Goal: Task Accomplishment & Management: Use online tool/utility

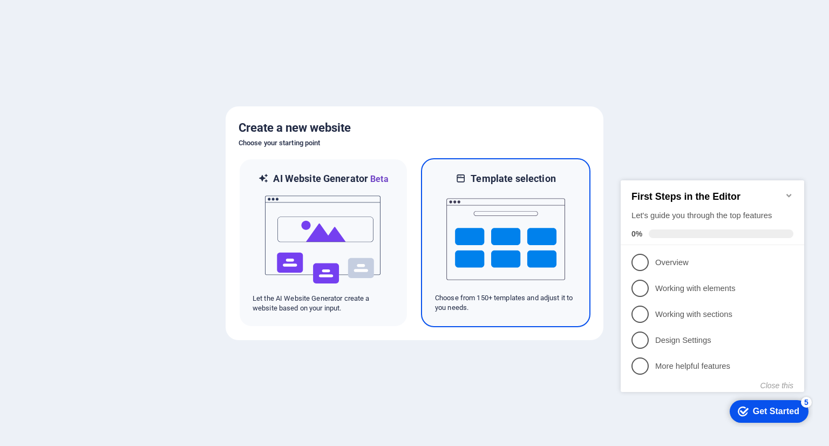
click at [477, 226] on img at bounding box center [505, 239] width 119 height 108
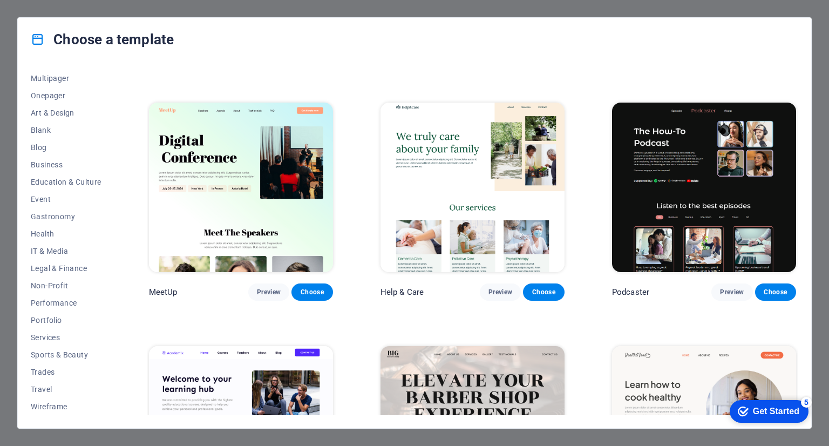
scroll to position [214, 0]
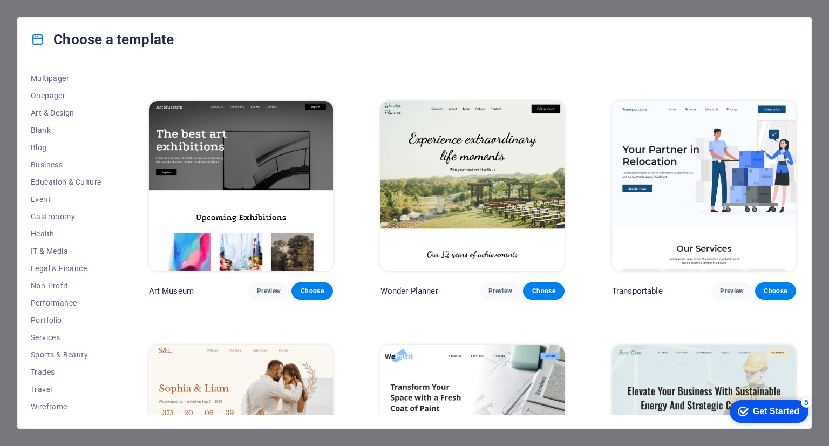
click at [67, 4] on div "Choose a template All Templates My Templates New Trending Landingpage Multipage…" at bounding box center [414, 223] width 829 height 446
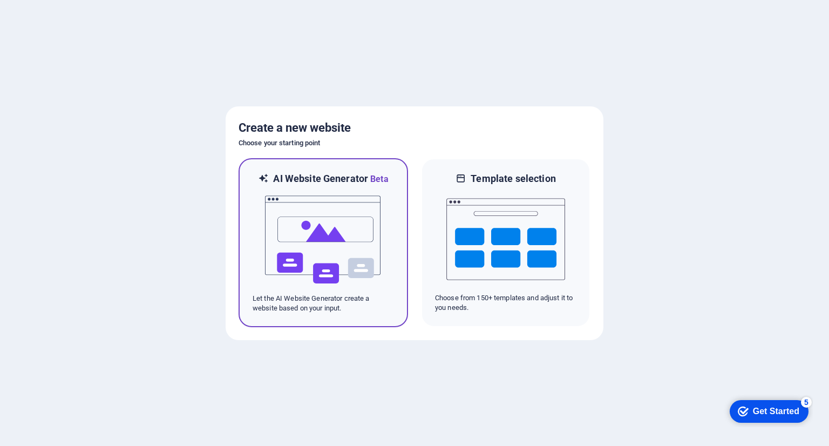
click at [327, 223] on img at bounding box center [323, 240] width 119 height 108
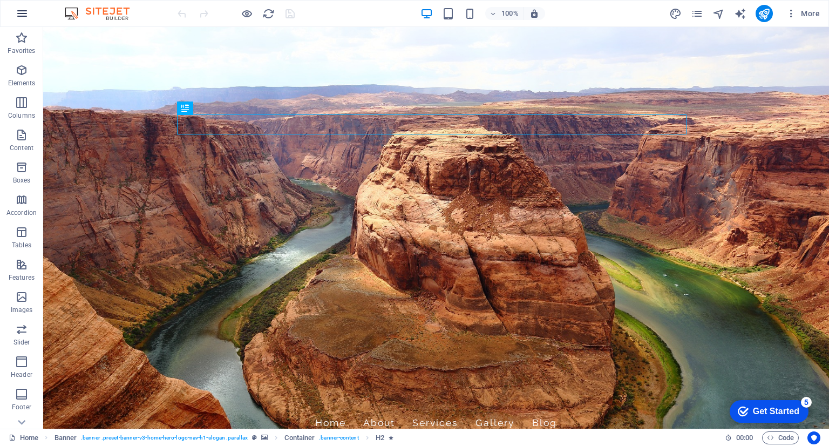
click at [25, 19] on icon "button" at bounding box center [22, 13] width 13 height 13
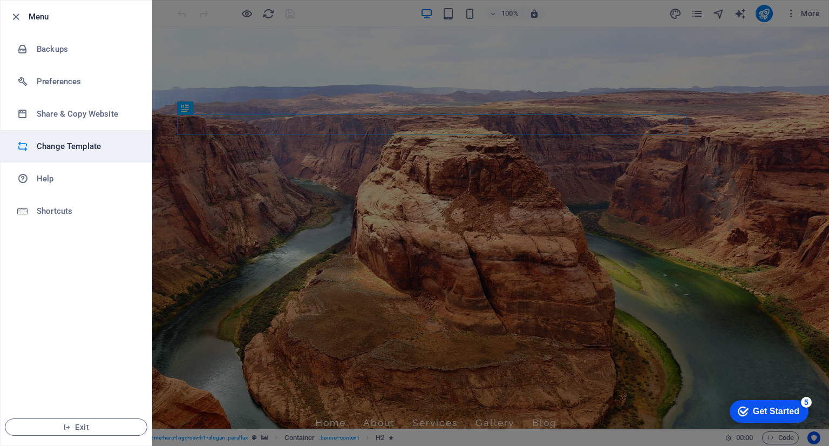
click at [65, 143] on h6 "Change Template" at bounding box center [87, 146] width 100 height 13
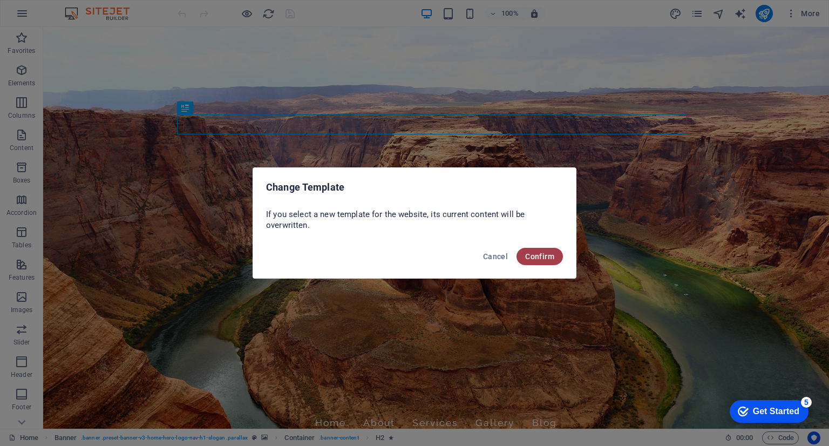
click at [530, 257] on span "Confirm" at bounding box center [539, 256] width 29 height 9
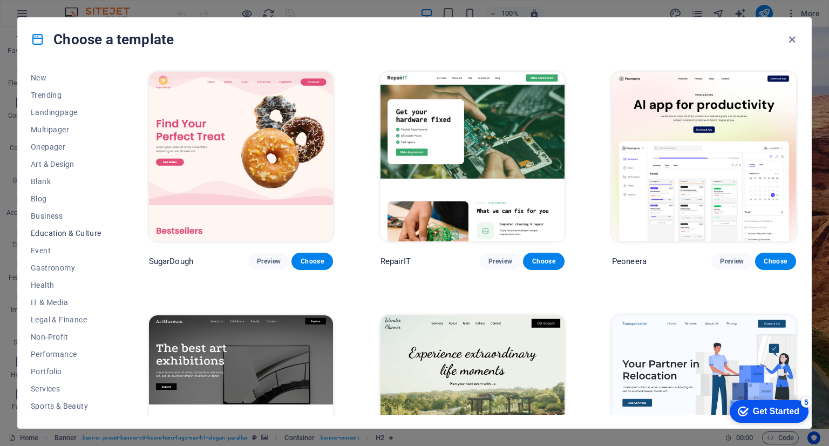
scroll to position [86, 0]
click at [63, 316] on span "Portfolio" at bounding box center [66, 320] width 71 height 9
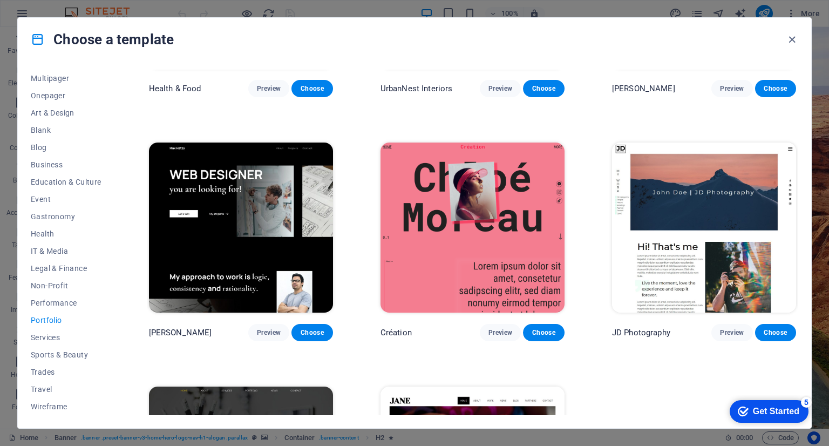
scroll to position [178, 0]
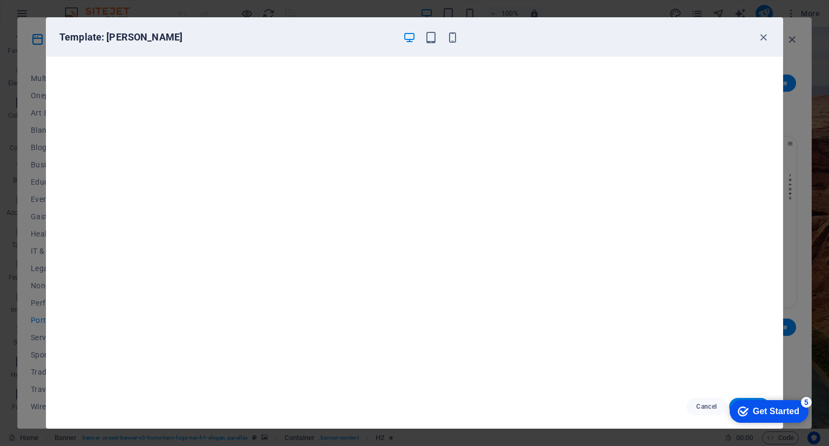
scroll to position [0, 0]
click at [770, 41] on div "Template: Jane" at bounding box center [414, 37] width 736 height 39
click at [766, 33] on icon "button" at bounding box center [763, 37] width 12 height 12
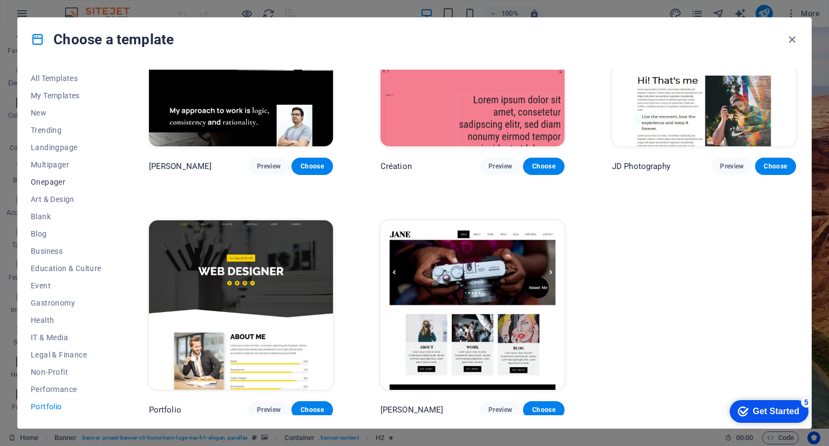
click at [70, 181] on span "Onepager" at bounding box center [66, 182] width 71 height 9
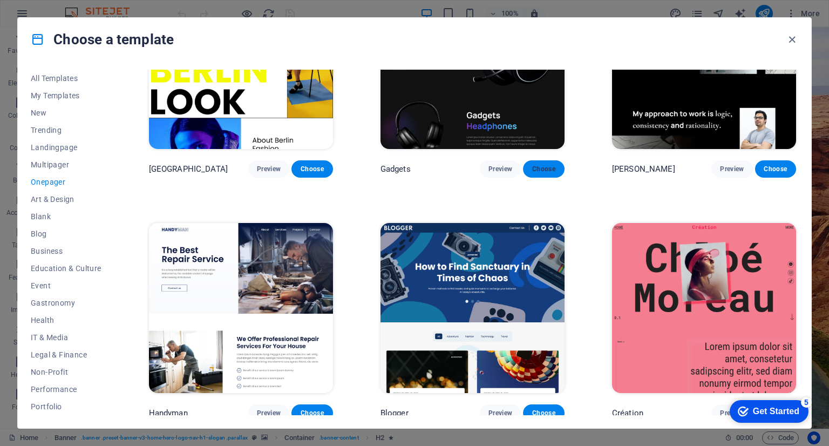
scroll to position [797, 0]
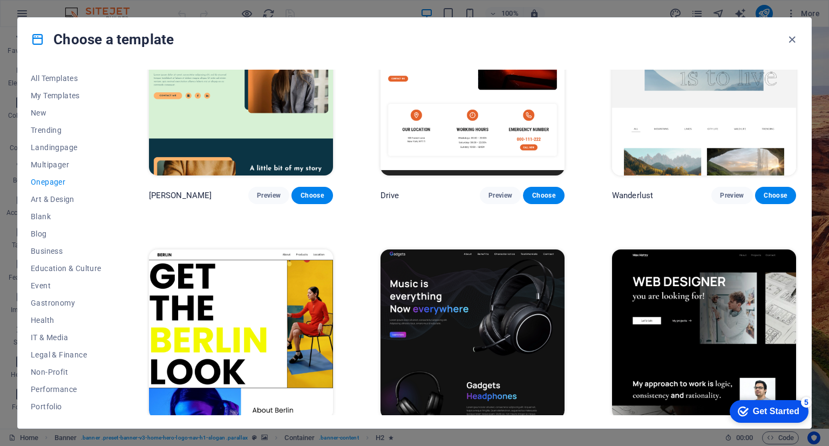
click at [60, 180] on span "Onepager" at bounding box center [66, 182] width 71 height 9
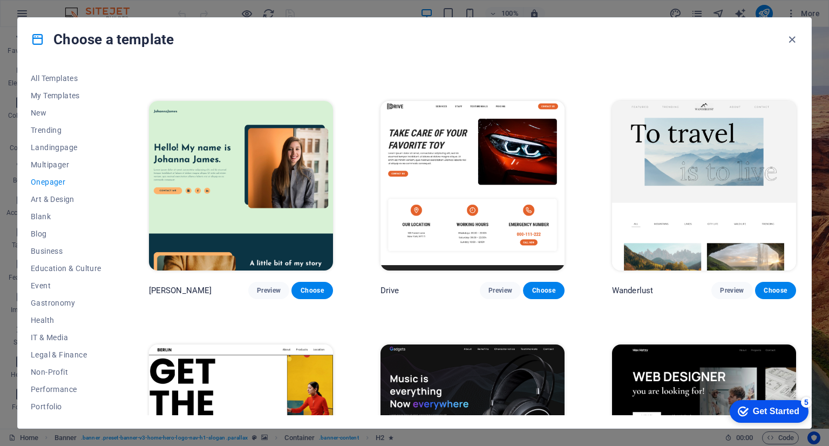
scroll to position [756, 0]
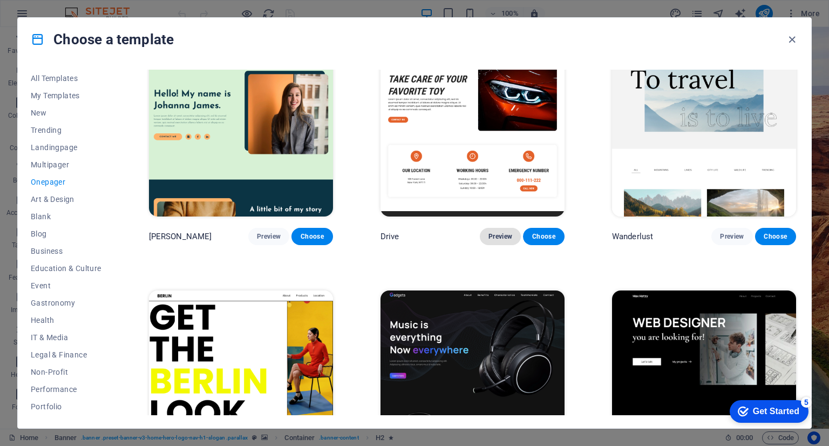
click at [499, 235] on span "Preview" at bounding box center [501, 236] width 24 height 9
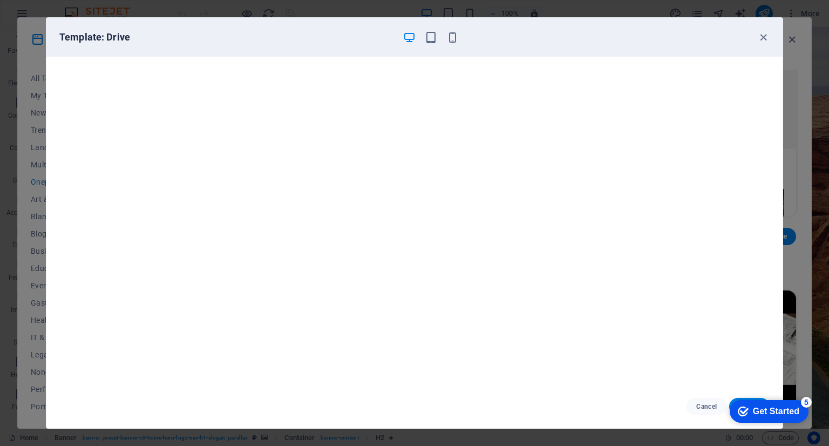
scroll to position [0, 0]
click at [765, 40] on icon "button" at bounding box center [763, 37] width 12 height 12
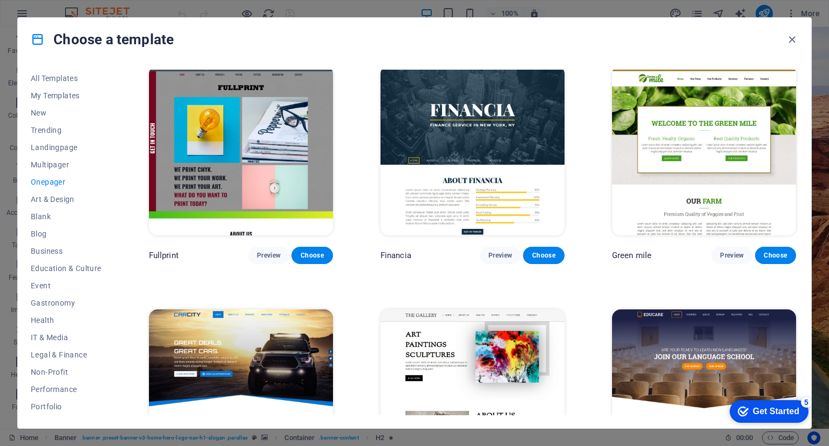
scroll to position [1473, 0]
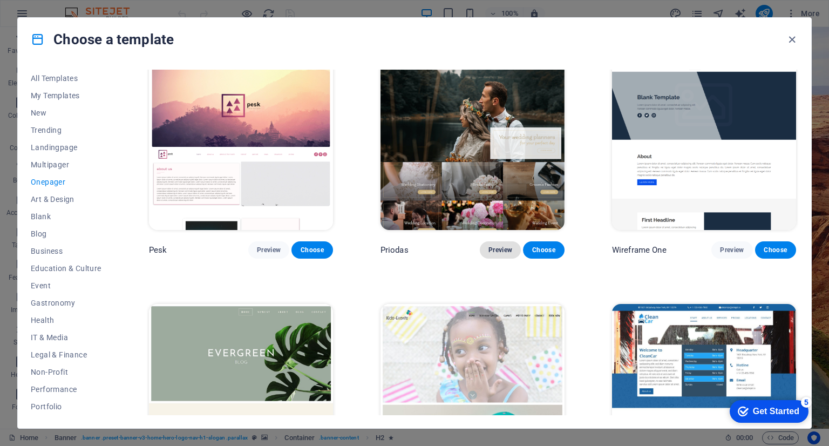
click at [496, 246] on span "Preview" at bounding box center [501, 250] width 24 height 9
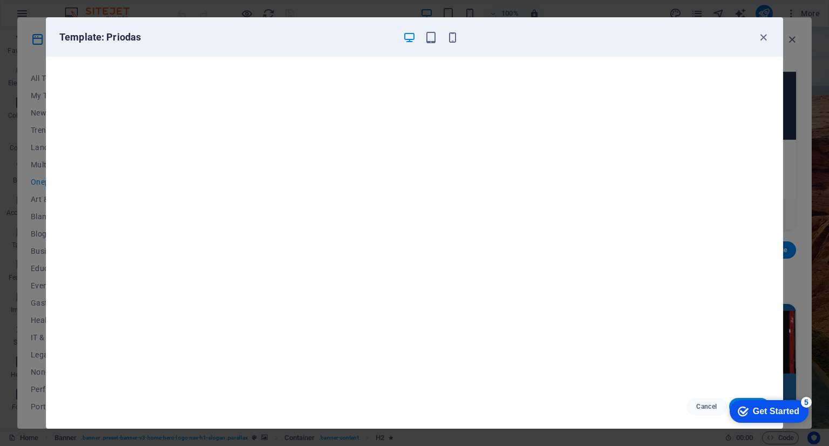
click at [321, 46] on div "Template: Priodas" at bounding box center [414, 37] width 736 height 39
drag, startPoint x: 754, startPoint y: 33, endPoint x: 760, endPoint y: 36, distance: 6.5
click at [760, 36] on div "Template: Priodas" at bounding box center [414, 37] width 736 height 39
click at [763, 36] on icon "button" at bounding box center [763, 37] width 12 height 12
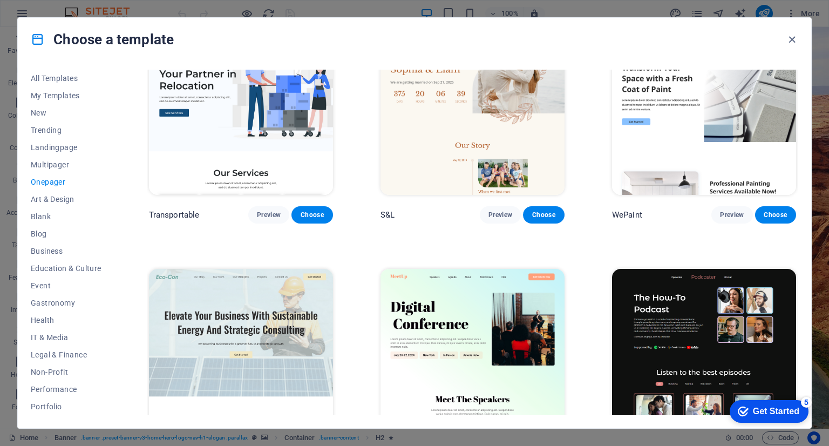
scroll to position [0, 0]
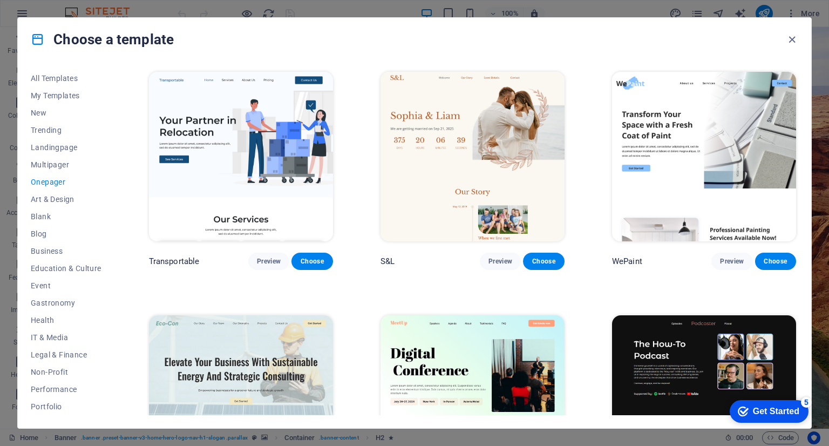
click at [346, 44] on div "Choose a template" at bounding box center [415, 39] width 794 height 43
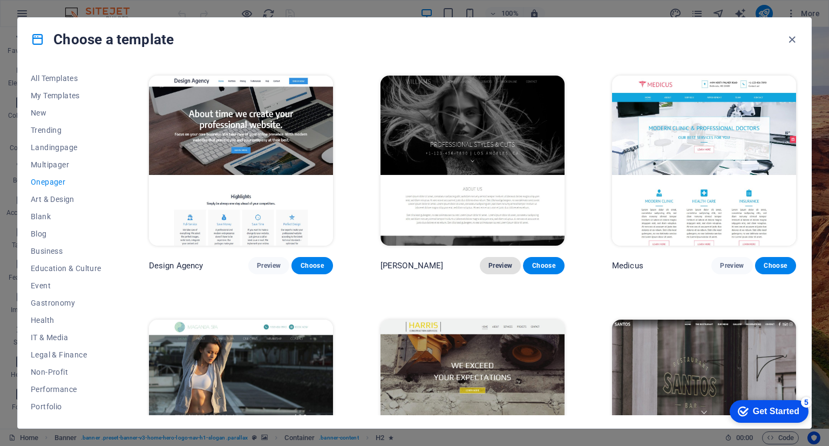
click at [491, 261] on span "Preview" at bounding box center [501, 265] width 24 height 9
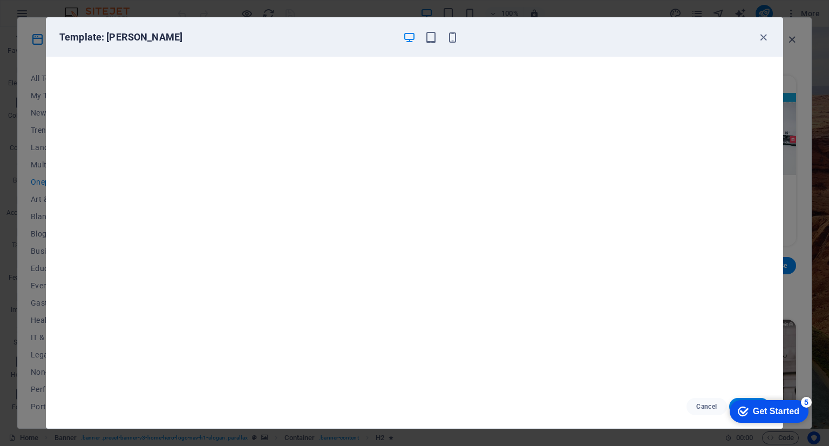
scroll to position [3, 0]
click at [430, 39] on icon "button" at bounding box center [431, 37] width 12 height 12
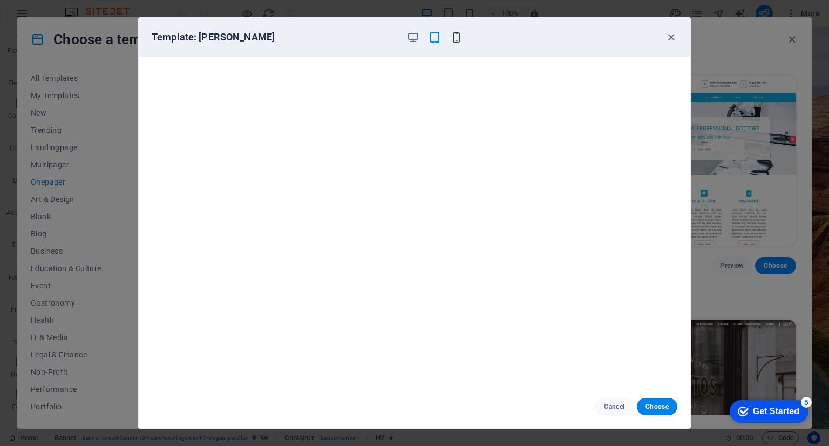
click at [453, 37] on icon "button" at bounding box center [456, 37] width 12 height 12
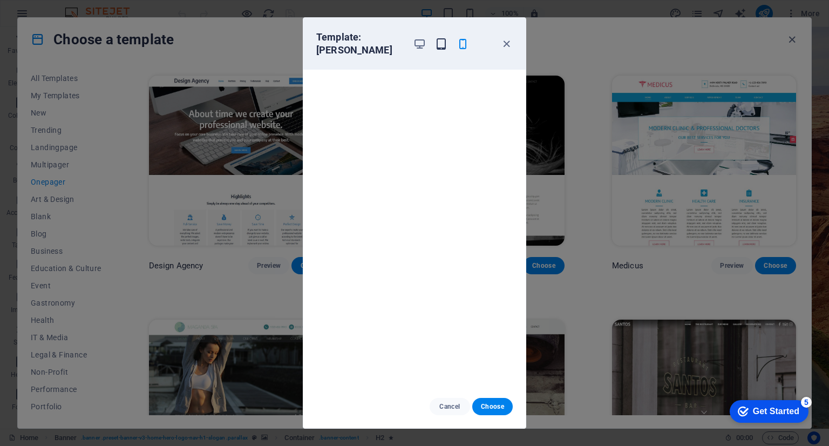
click at [444, 39] on icon "button" at bounding box center [441, 44] width 12 height 12
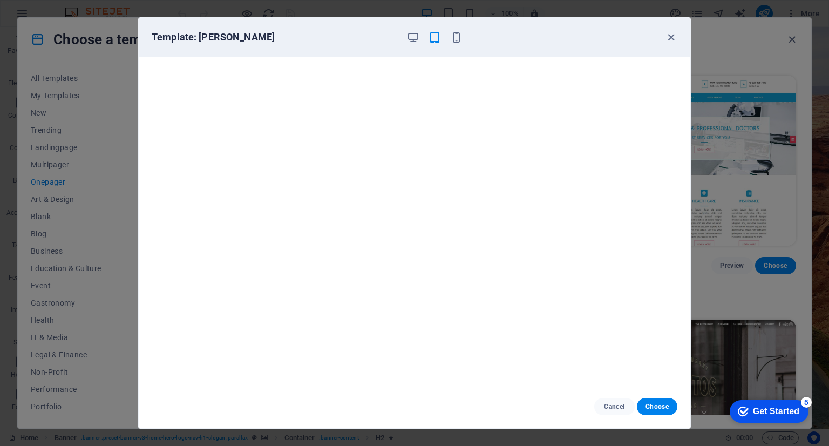
click at [678, 42] on div "Template: Williams" at bounding box center [415, 37] width 552 height 39
click at [670, 37] on icon "button" at bounding box center [671, 37] width 12 height 12
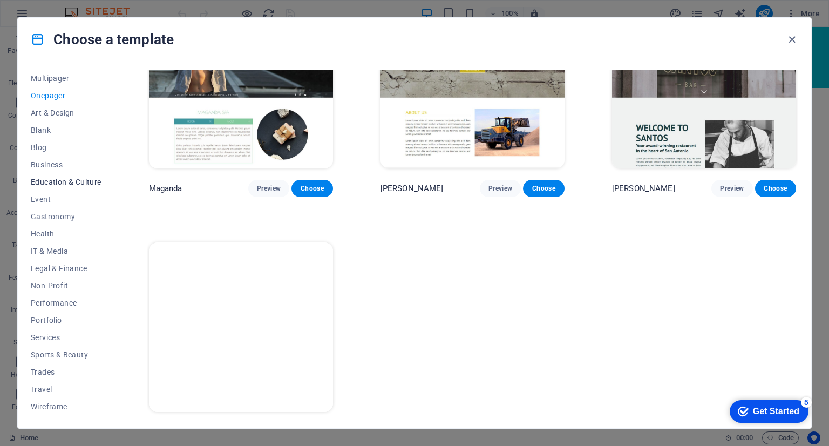
scroll to position [0, 0]
click at [56, 80] on span "All Templates" at bounding box center [66, 78] width 71 height 9
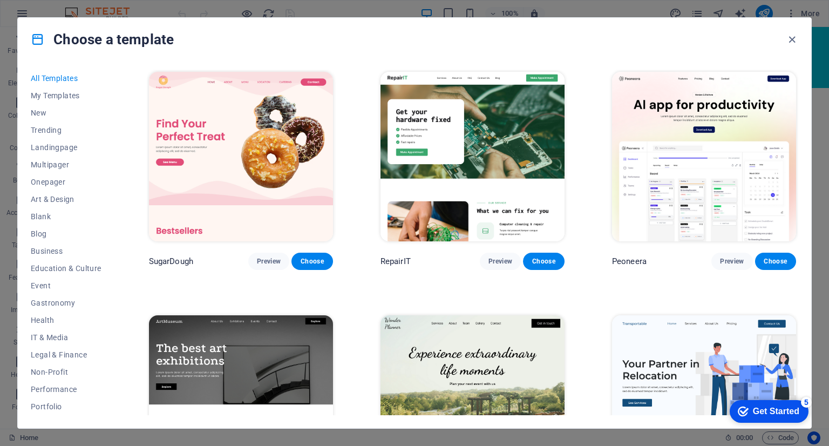
click at [409, 48] on div "Choose a template" at bounding box center [415, 39] width 794 height 43
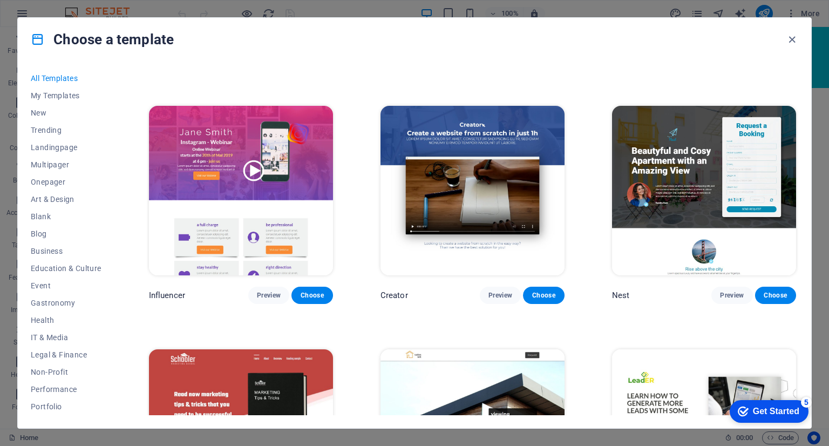
scroll to position [1482, 0]
click at [69, 186] on span "Onepager" at bounding box center [66, 182] width 71 height 9
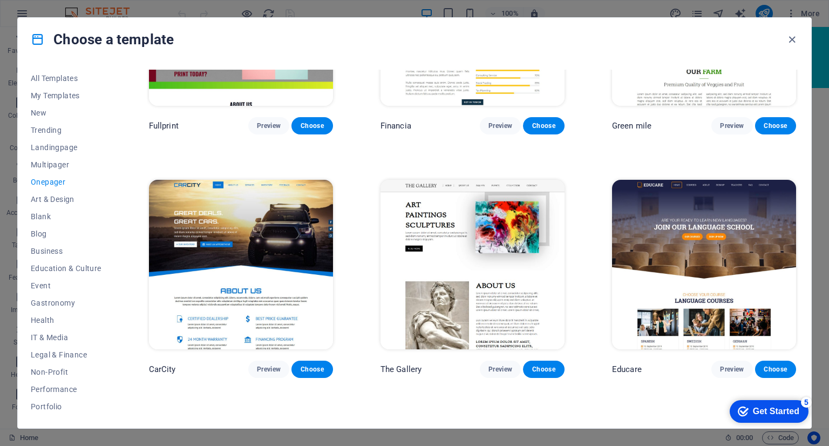
scroll to position [2734, 0]
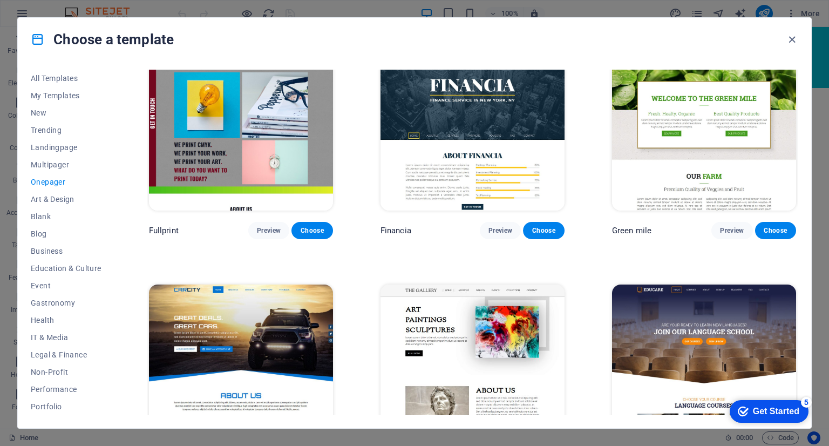
drag, startPoint x: 788, startPoint y: 199, endPoint x: 773, endPoint y: 80, distance: 119.7
click at [773, 76] on div "Transportable Preview Choose S&L Preview Choose WePaint Preview Choose Eco-Con …" at bounding box center [473, 260] width 652 height 5803
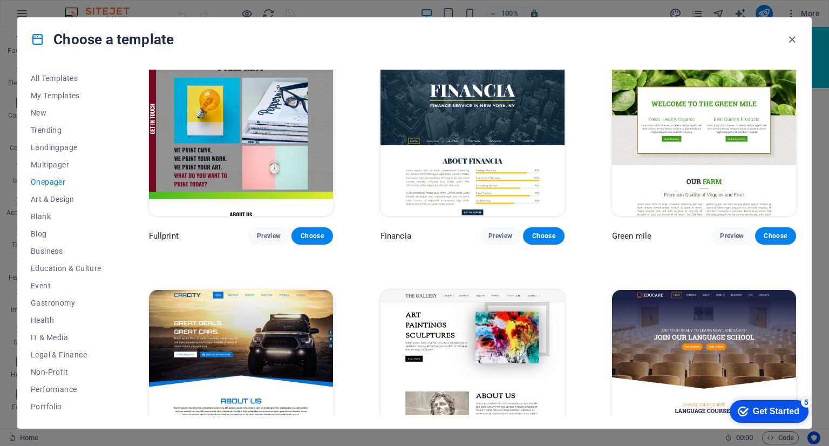
scroll to position [0, 0]
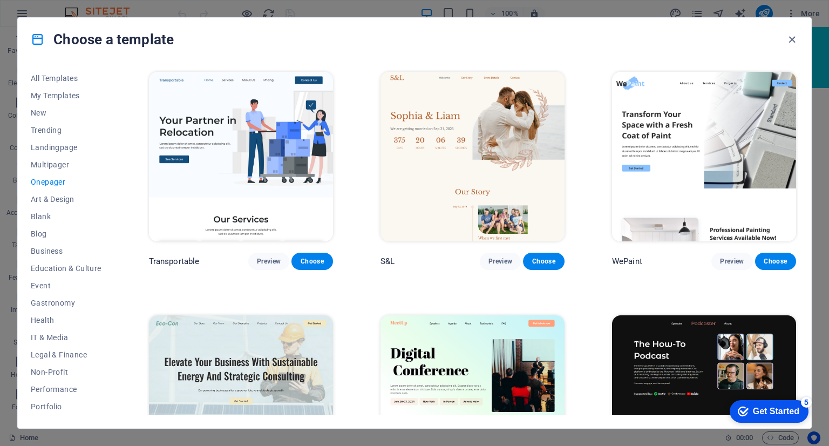
click at [347, 48] on div "Choose a template" at bounding box center [415, 39] width 794 height 43
click at [71, 78] on span "All Templates" at bounding box center [66, 78] width 71 height 9
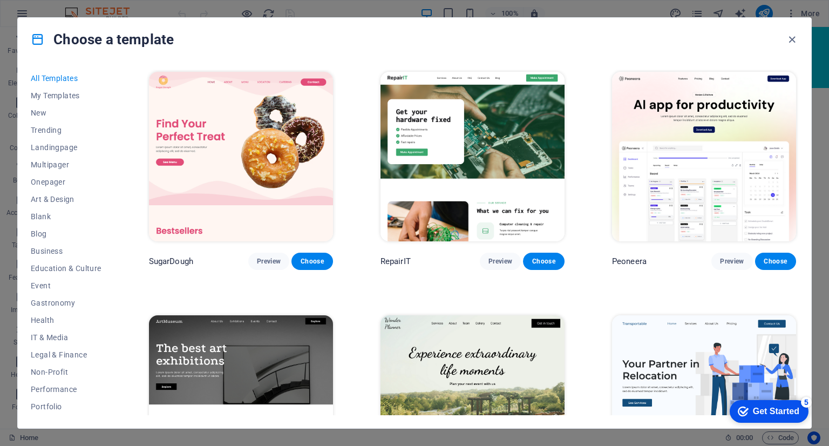
click at [413, 39] on div "Choose a template" at bounding box center [415, 39] width 794 height 43
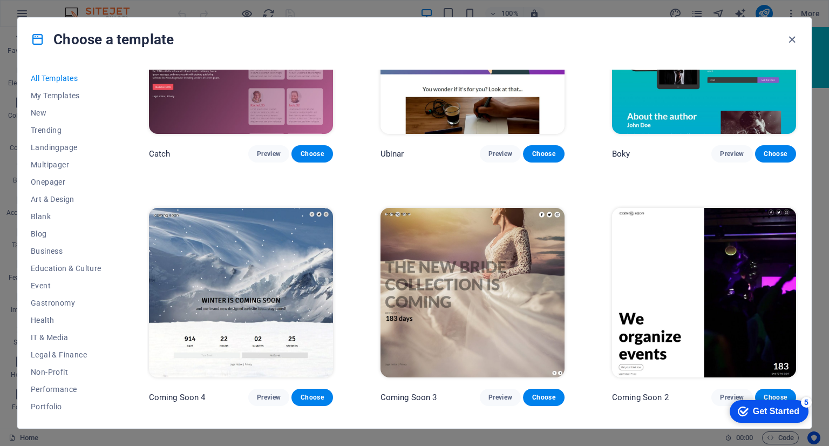
scroll to position [12953, 0]
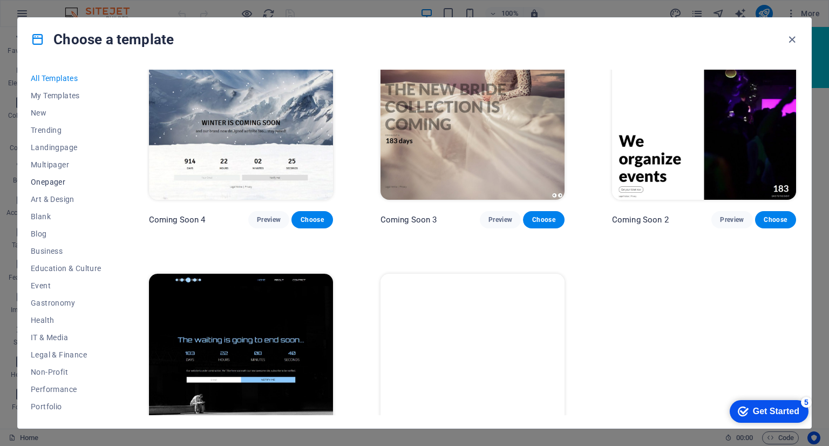
click at [58, 178] on span "Onepager" at bounding box center [66, 182] width 71 height 9
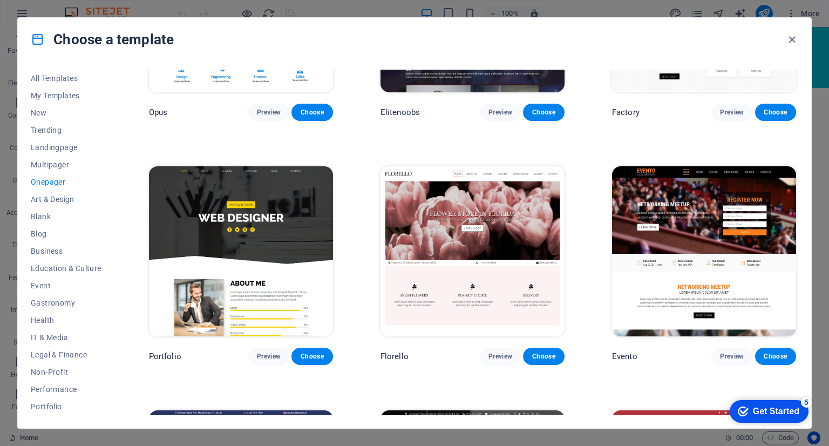
scroll to position [4515, 0]
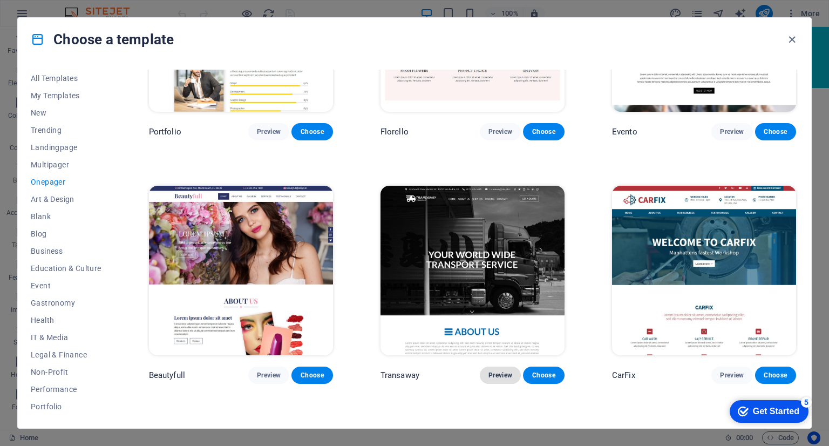
click at [508, 367] on button "Preview" at bounding box center [500, 375] width 41 height 17
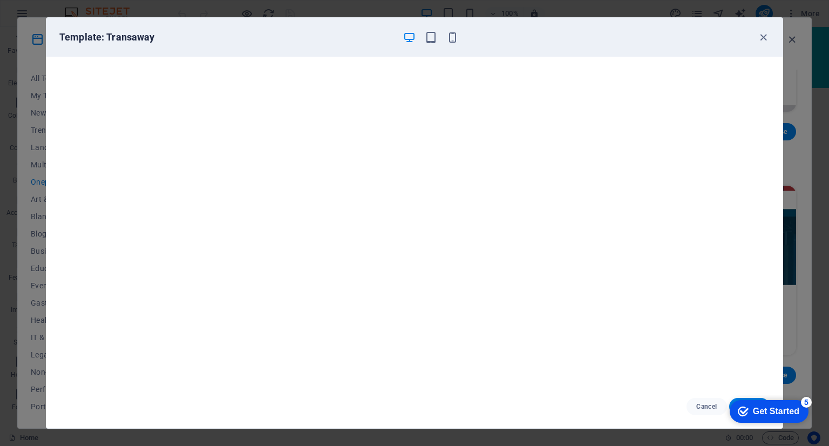
click at [806, 402] on div "5" at bounding box center [806, 402] width 11 height 11
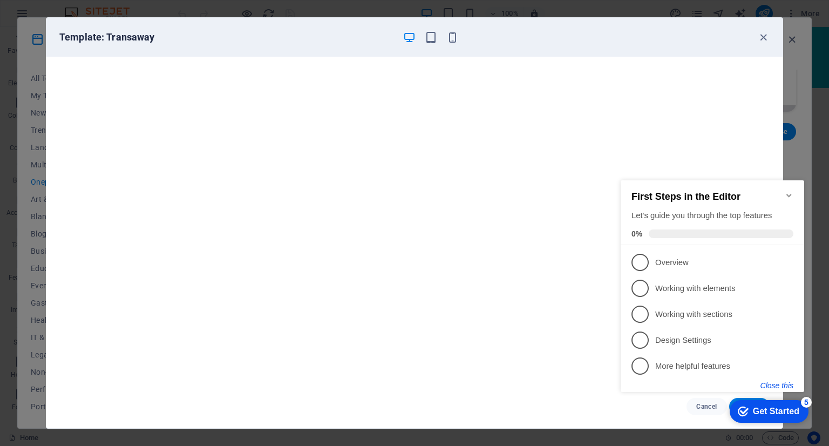
click at [782, 382] on button "Close this" at bounding box center [777, 385] width 33 height 9
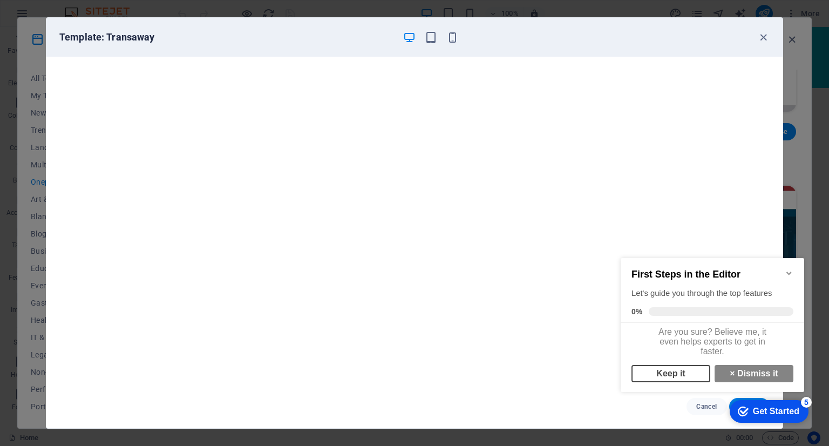
click at [694, 382] on link "Keep it" at bounding box center [671, 373] width 79 height 17
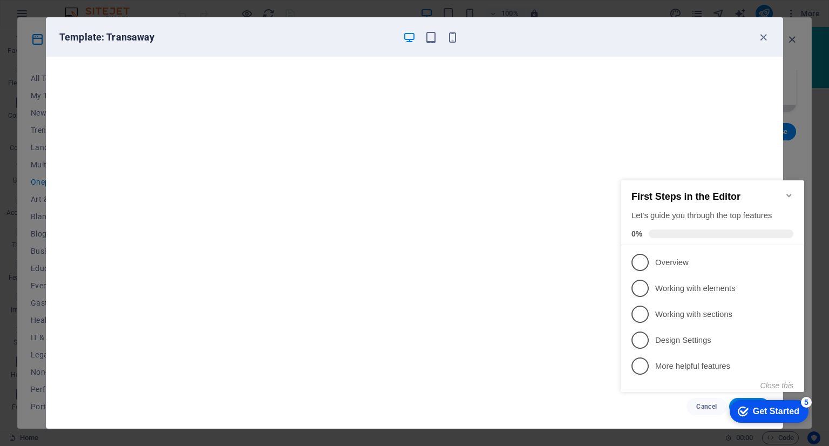
click at [792, 191] on icon "Minimize checklist" at bounding box center [789, 195] width 9 height 9
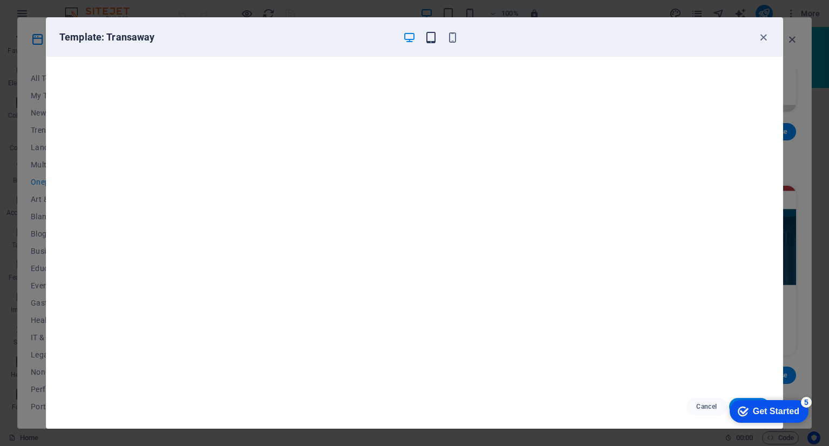
click at [426, 37] on icon "button" at bounding box center [431, 37] width 12 height 12
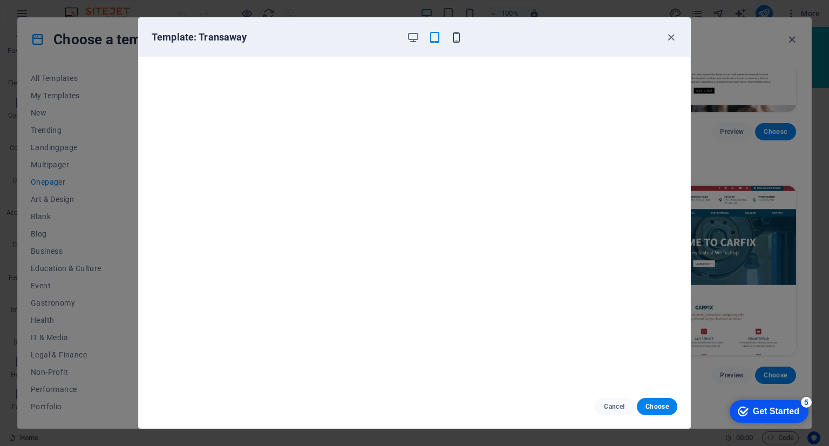
click at [457, 37] on icon "button" at bounding box center [456, 37] width 12 height 12
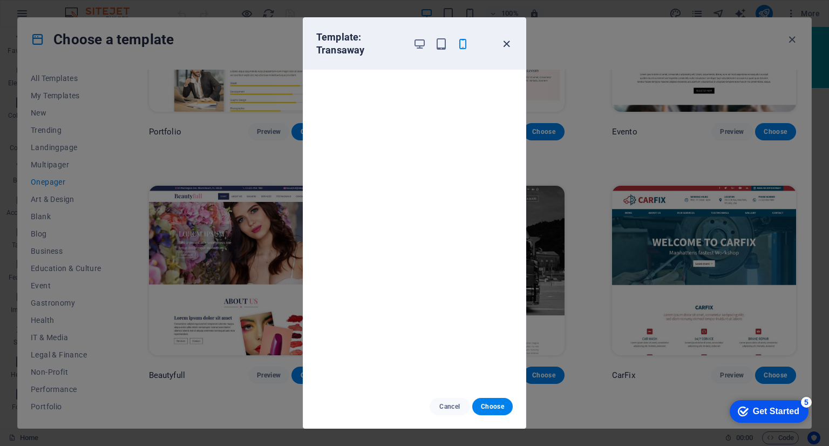
click at [512, 42] on icon "button" at bounding box center [506, 44] width 12 height 12
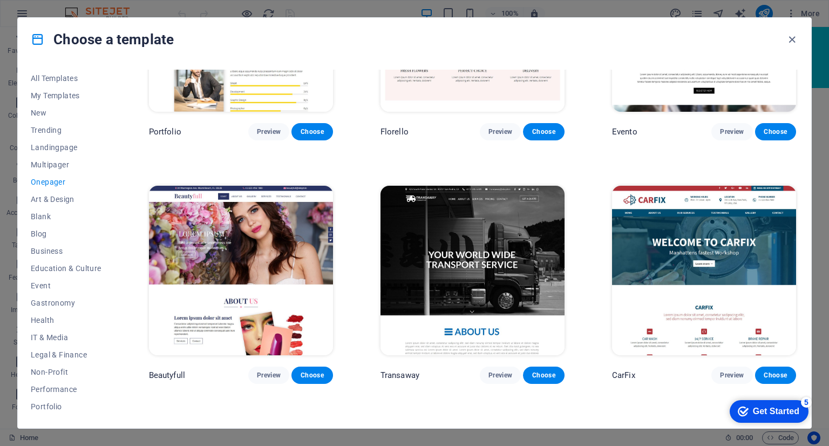
scroll to position [988, 0]
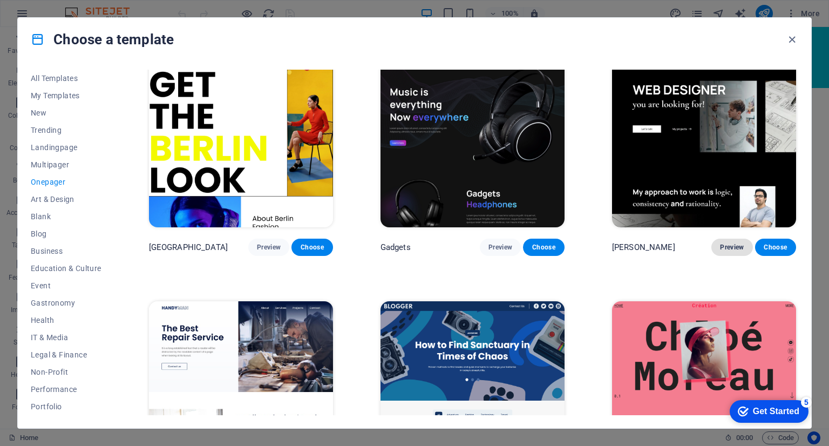
click at [721, 244] on span "Preview" at bounding box center [732, 247] width 24 height 9
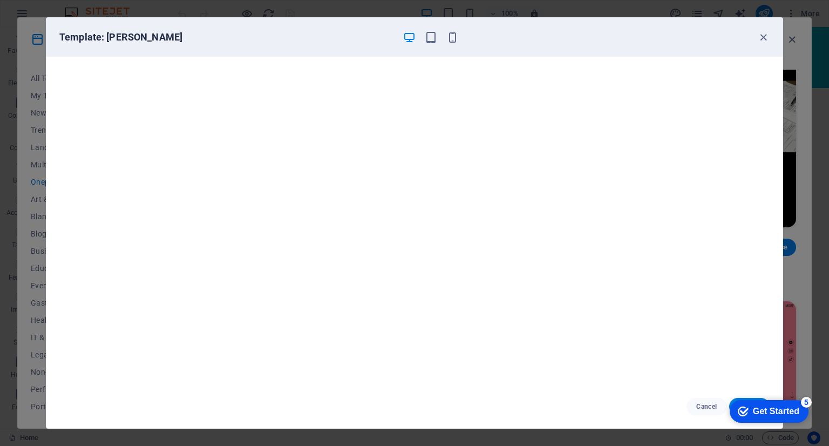
scroll to position [0, 0]
click at [455, 39] on icon "button" at bounding box center [452, 37] width 12 height 12
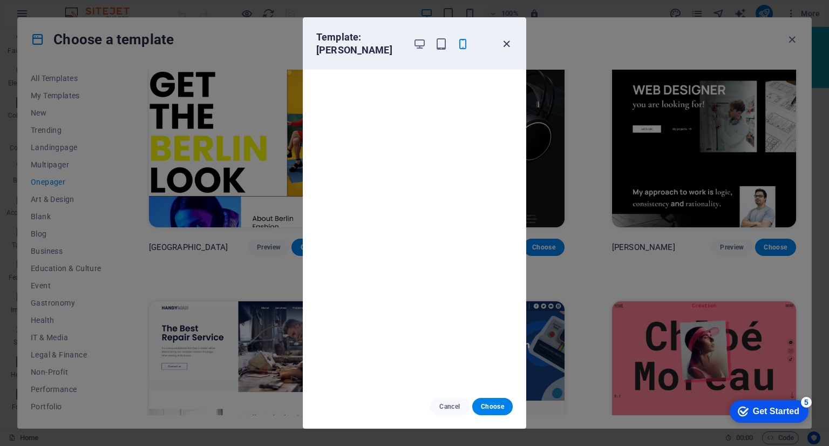
click at [510, 41] on icon "button" at bounding box center [506, 44] width 12 height 12
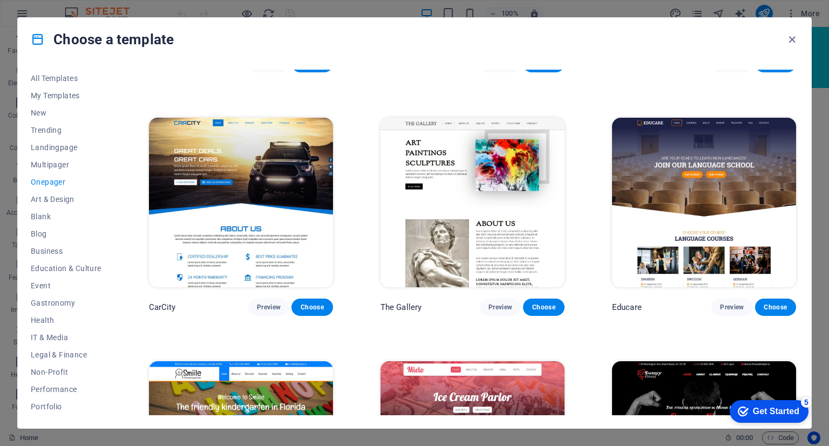
scroll to position [5112, 0]
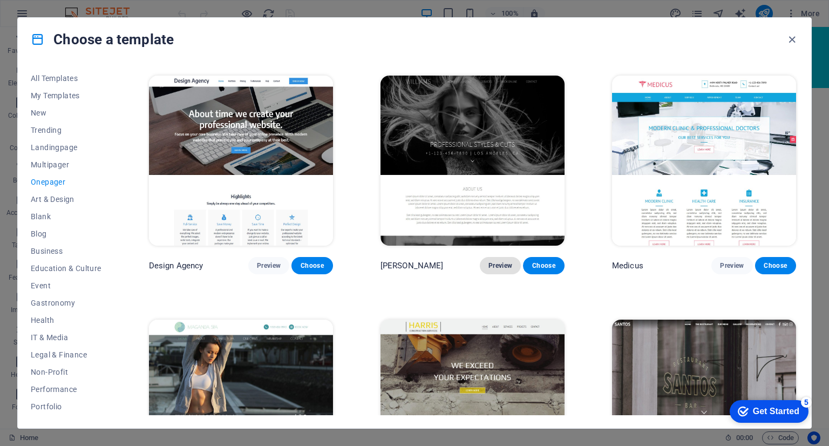
click at [493, 261] on span "Preview" at bounding box center [501, 265] width 24 height 9
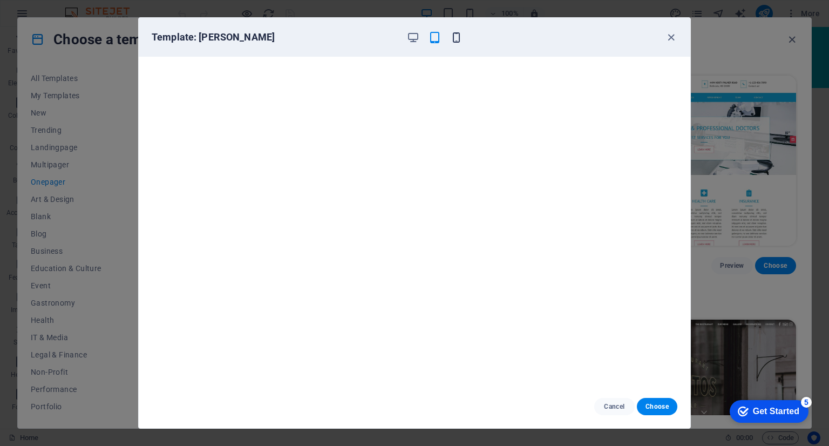
click at [454, 35] on icon "button" at bounding box center [456, 37] width 12 height 12
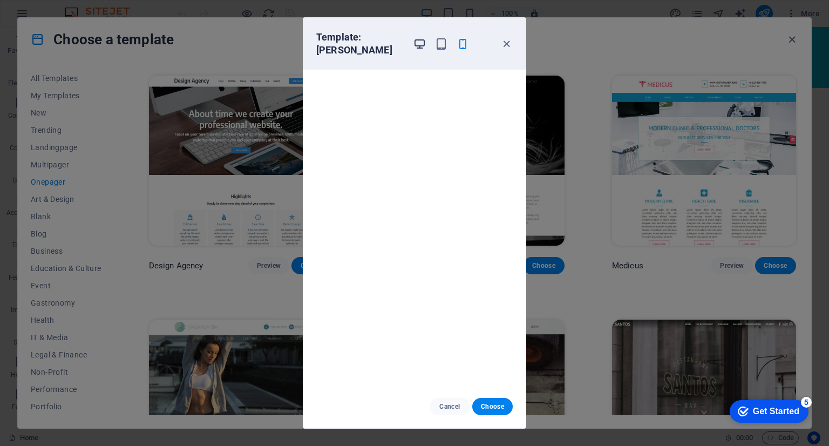
click at [419, 38] on icon "button" at bounding box center [419, 44] width 12 height 12
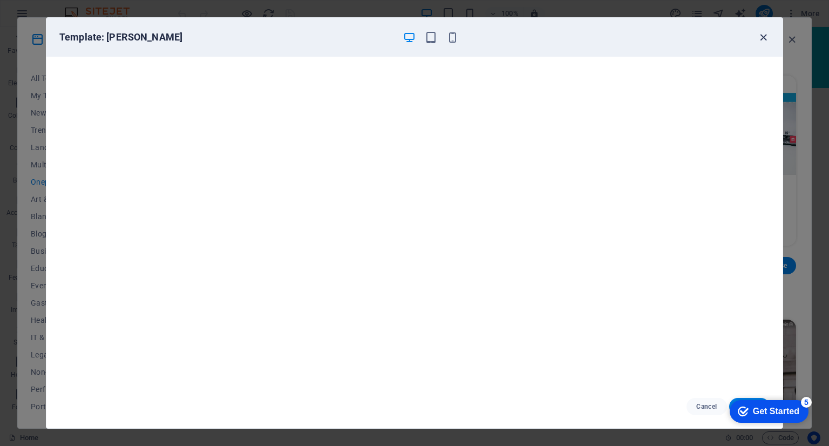
click at [765, 36] on icon "button" at bounding box center [763, 37] width 12 height 12
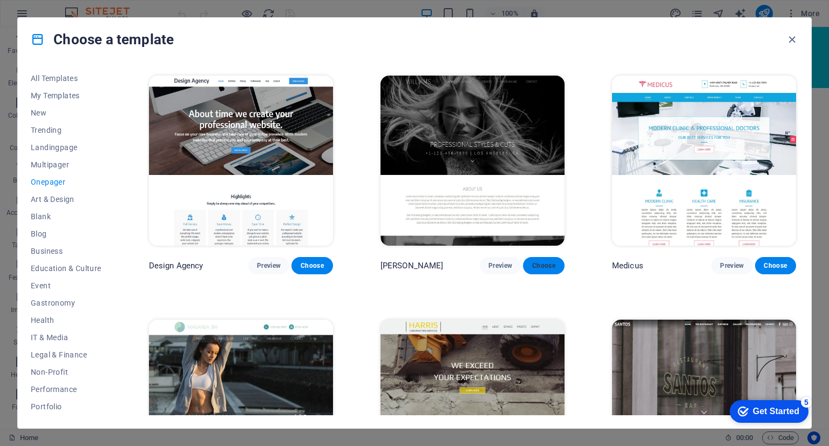
click at [536, 261] on span "Choose" at bounding box center [544, 265] width 24 height 9
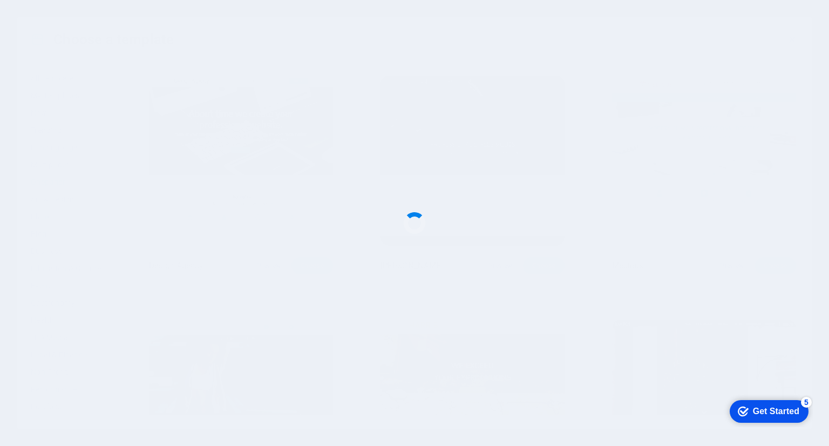
click at [783, 409] on div "Get Started" at bounding box center [776, 411] width 46 height 10
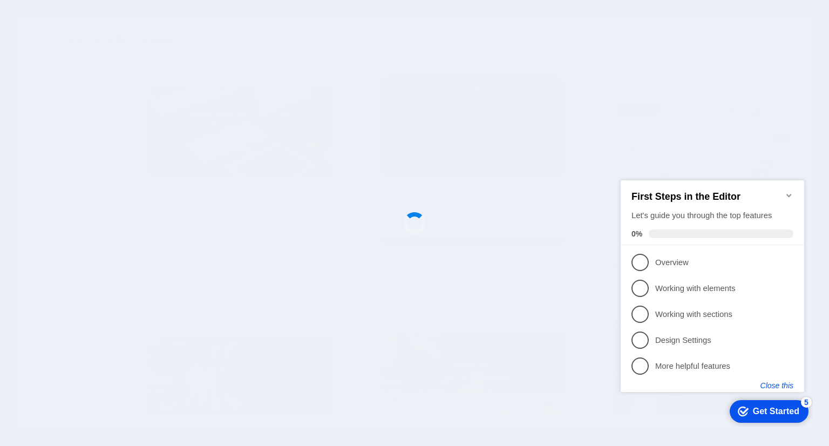
click at [785, 382] on button "Close this" at bounding box center [777, 385] width 33 height 9
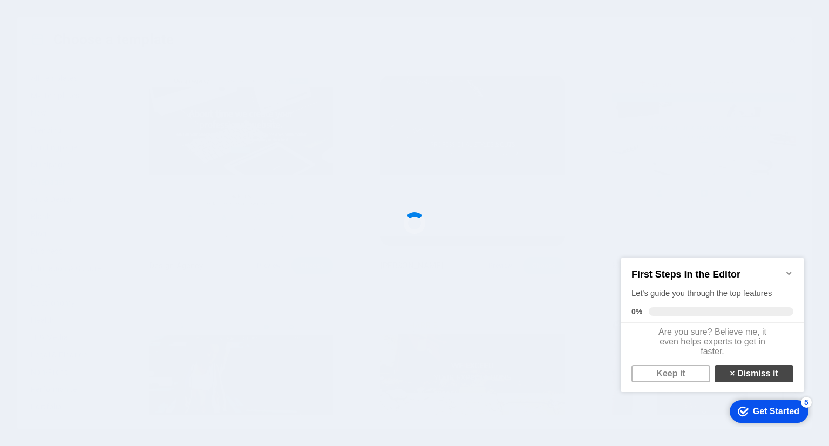
scroll to position [6, 0]
click at [753, 370] on link "× Dismiss it" at bounding box center [754, 373] width 79 height 17
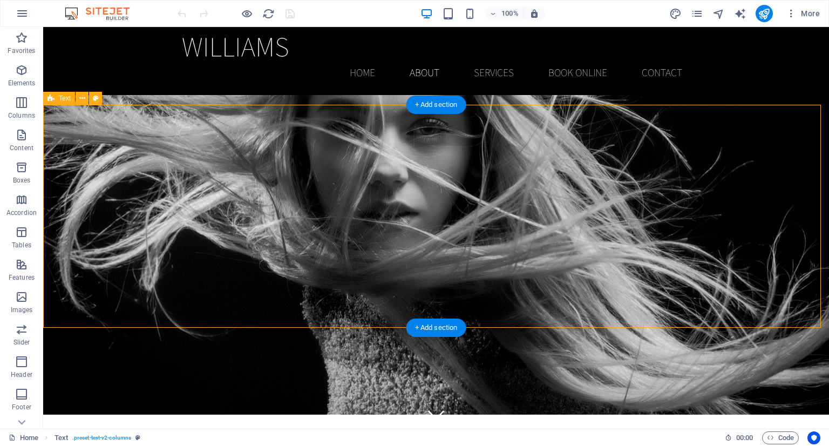
scroll to position [324, 0]
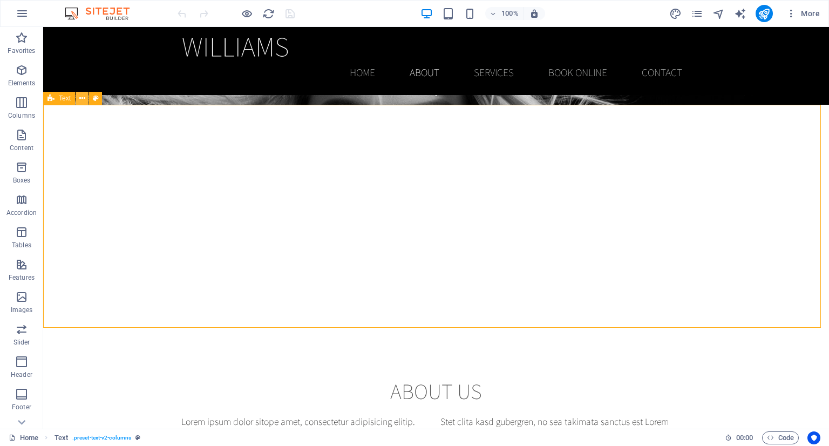
click at [79, 99] on icon at bounding box center [82, 98] width 6 height 11
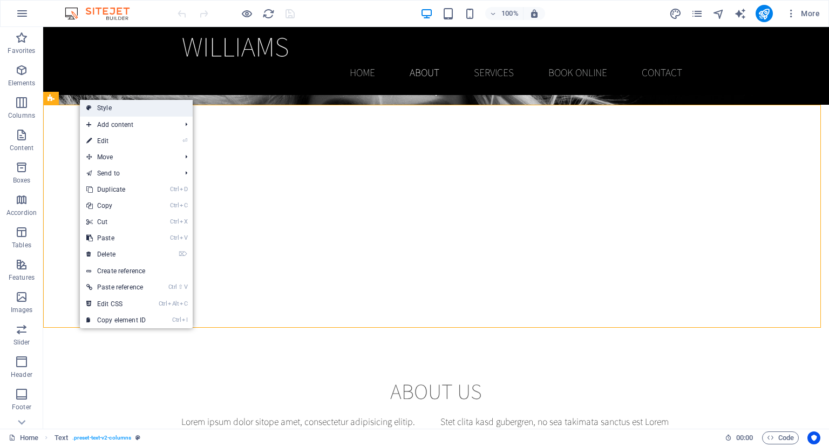
click at [100, 108] on link "Style" at bounding box center [136, 108] width 113 height 16
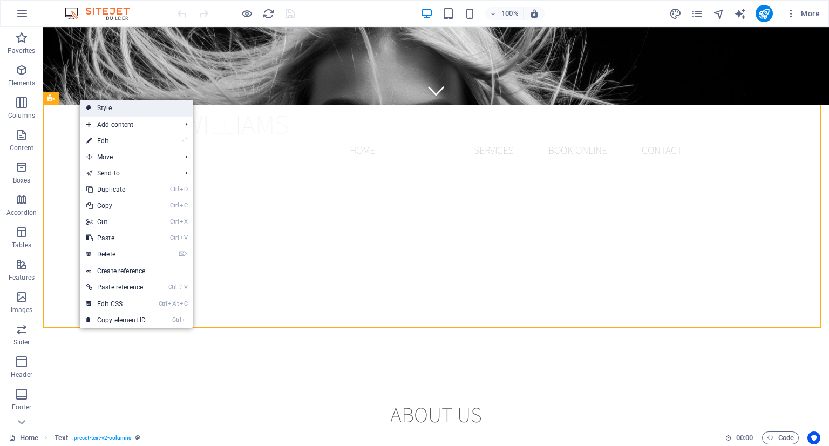
select select "rem"
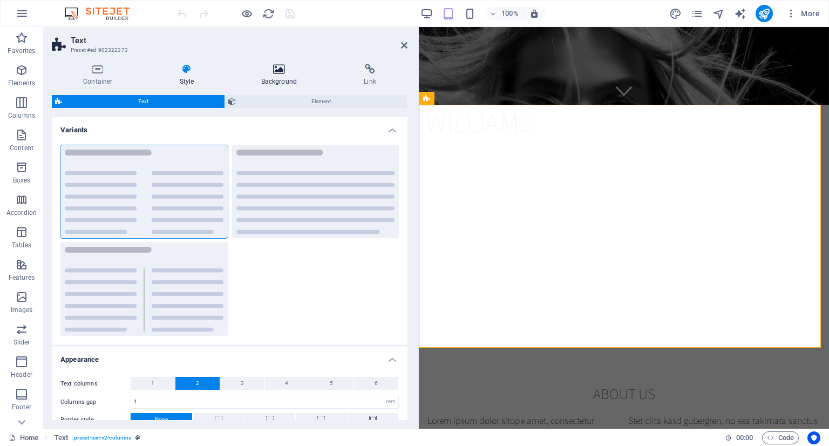
click at [272, 78] on h4 "Background" at bounding box center [281, 75] width 103 height 23
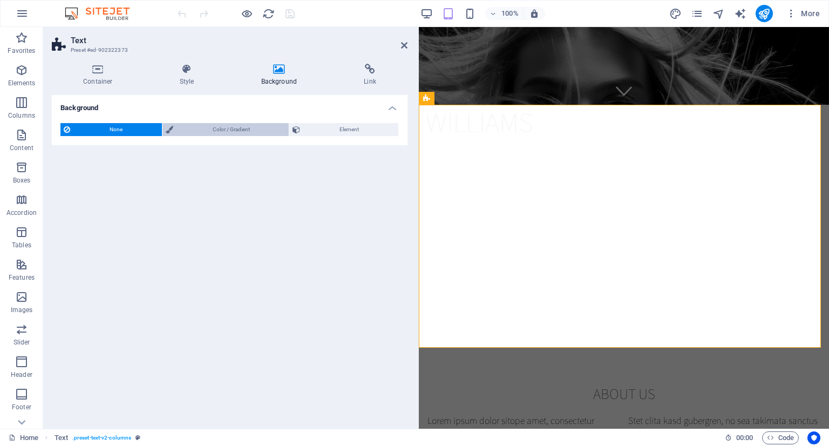
click at [232, 131] on span "Color / Gradient" at bounding box center [232, 129] width 110 height 13
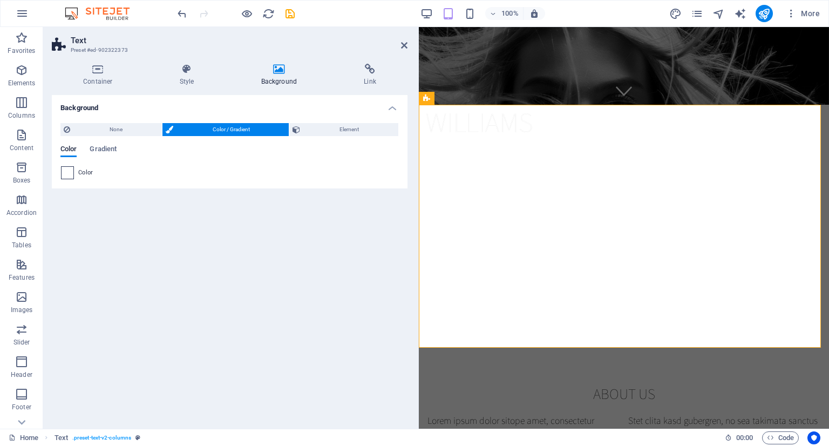
click at [60, 175] on div "None Color / Gradient Element Stretch background to full-width Color overlay Pl…" at bounding box center [230, 151] width 356 height 74
click at [68, 173] on span at bounding box center [68, 173] width 12 height 12
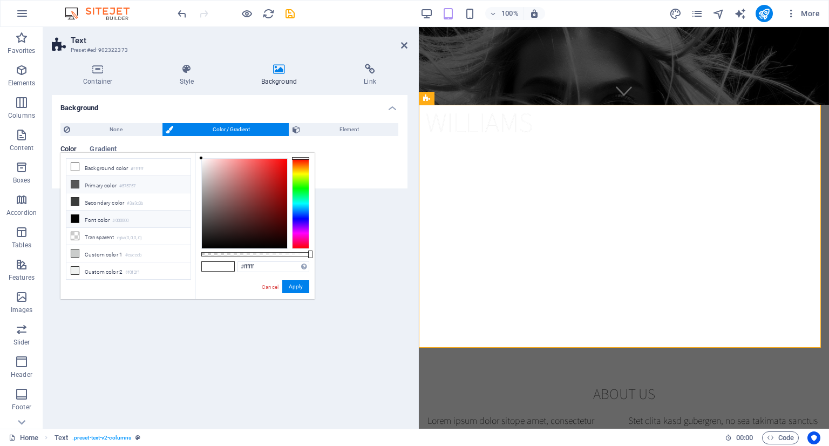
click at [112, 185] on li "Primary color #575757" at bounding box center [128, 184] width 124 height 17
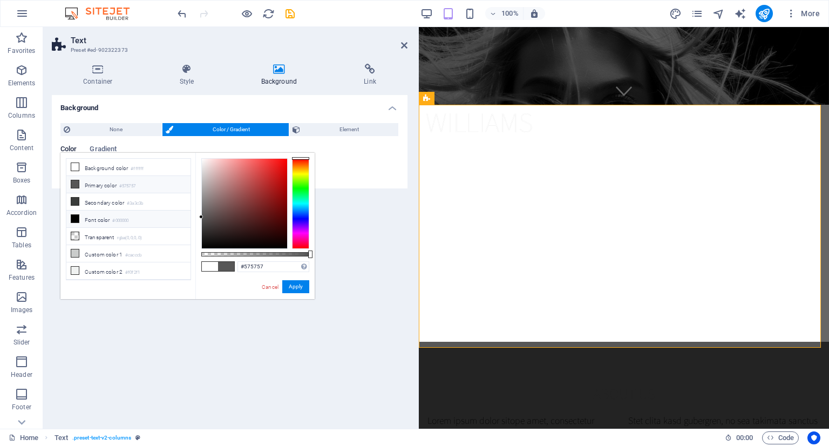
click at [113, 218] on li "Font color #000000" at bounding box center [128, 219] width 124 height 17
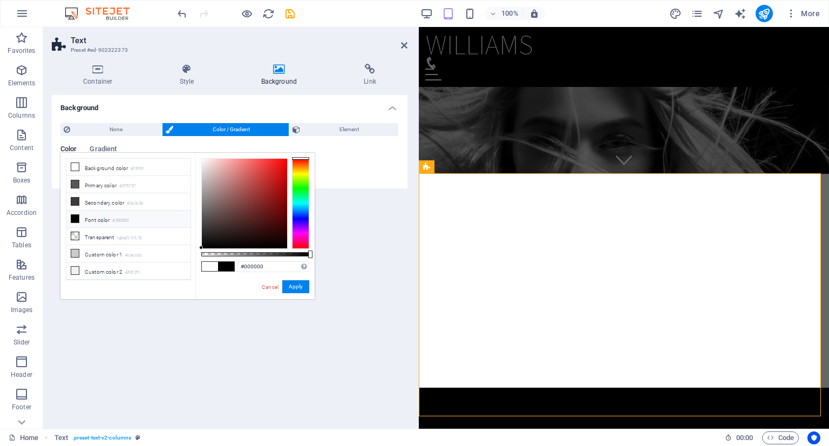
scroll to position [162, 0]
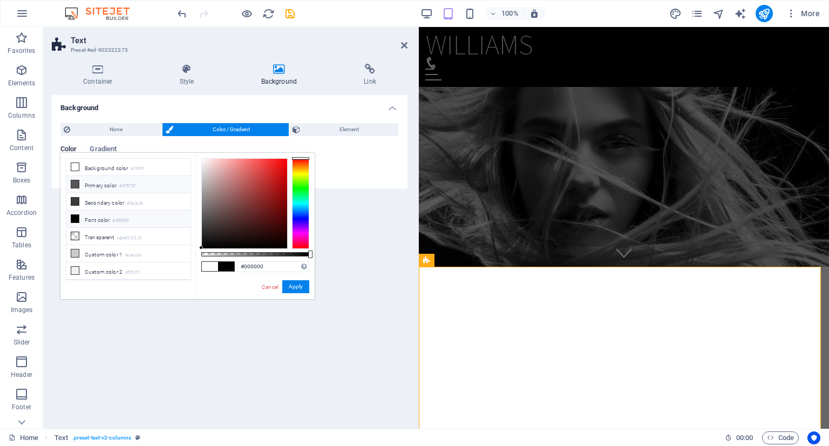
click at [106, 184] on li "Primary color #575757" at bounding box center [128, 184] width 124 height 17
click at [98, 206] on li "Secondary color #3a3c3b" at bounding box center [128, 201] width 124 height 17
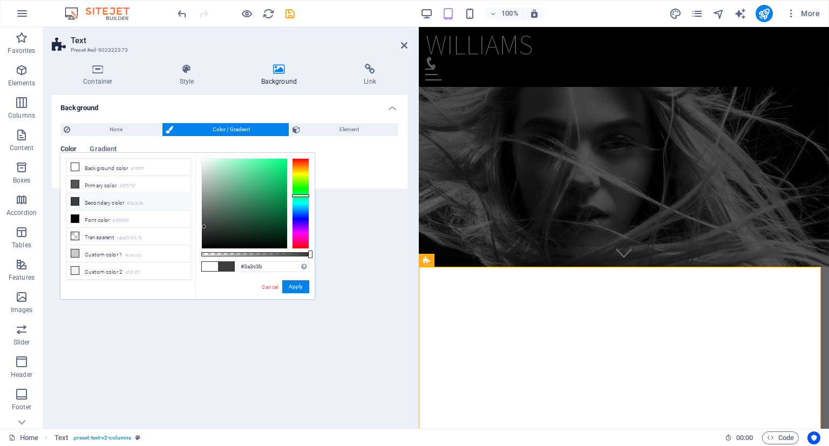
click at [89, 201] on li "Secondary color #3a3c3b" at bounding box center [128, 201] width 124 height 17
click at [93, 223] on li "Font color #000000" at bounding box center [128, 219] width 124 height 17
type input "#000000"
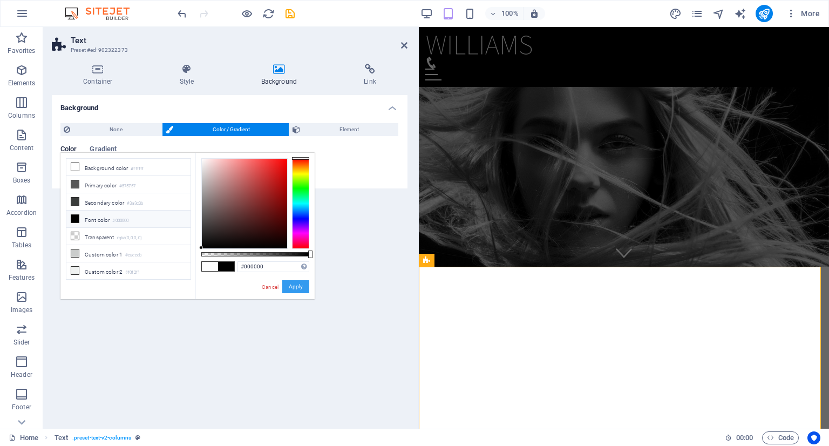
click at [298, 288] on button "Apply" at bounding box center [295, 286] width 27 height 13
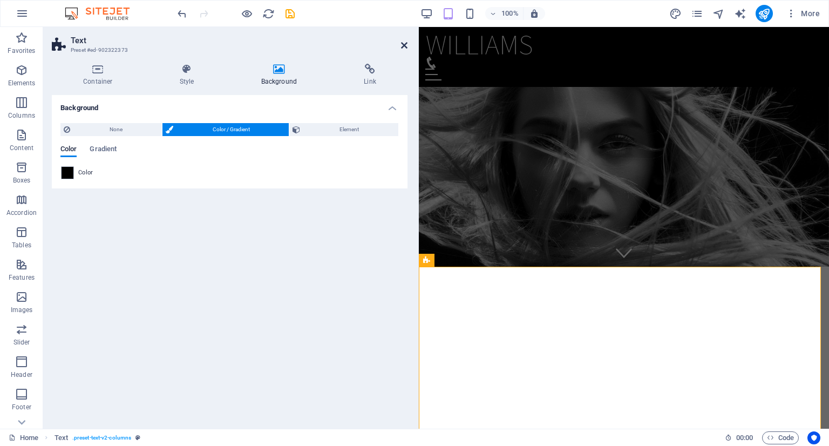
click at [404, 44] on icon at bounding box center [404, 45] width 6 height 9
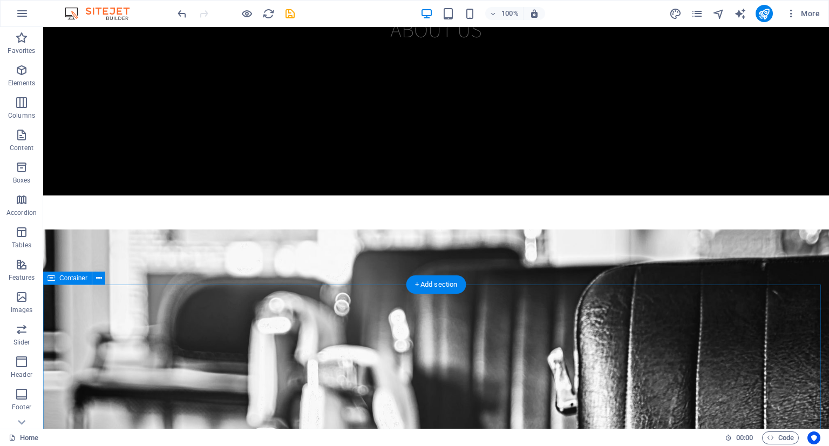
scroll to position [756, 0]
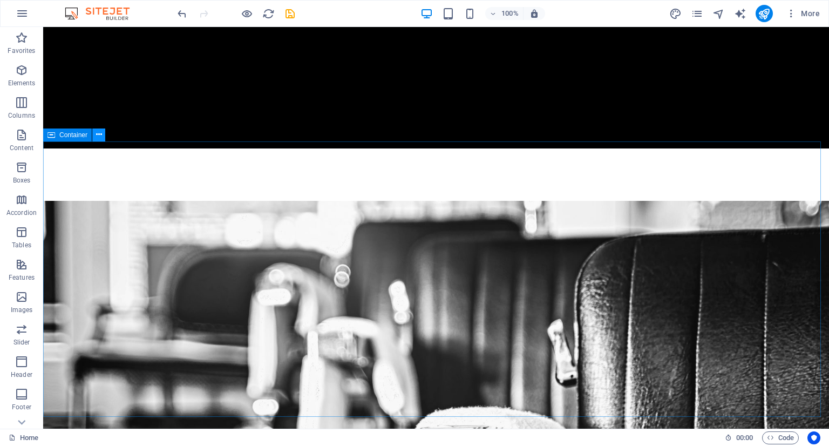
click at [99, 135] on icon at bounding box center [99, 134] width 6 height 11
click at [68, 137] on span "Container" at bounding box center [73, 135] width 28 height 6
click at [99, 133] on icon at bounding box center [99, 134] width 6 height 11
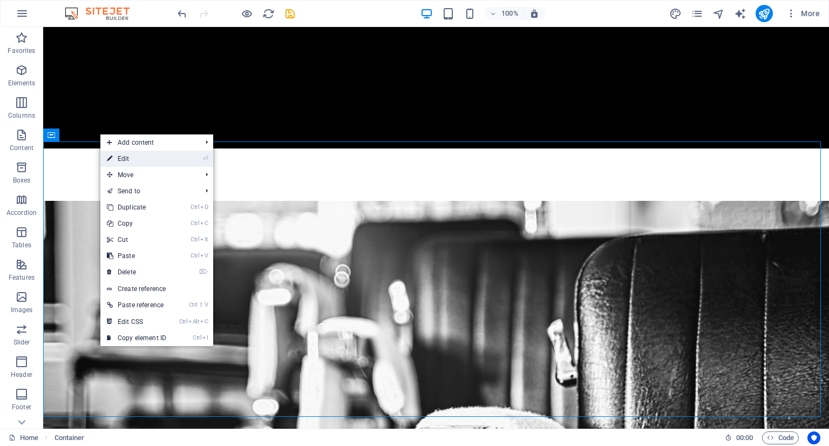
click at [136, 154] on link "⏎ Edit" at bounding box center [136, 159] width 72 height 16
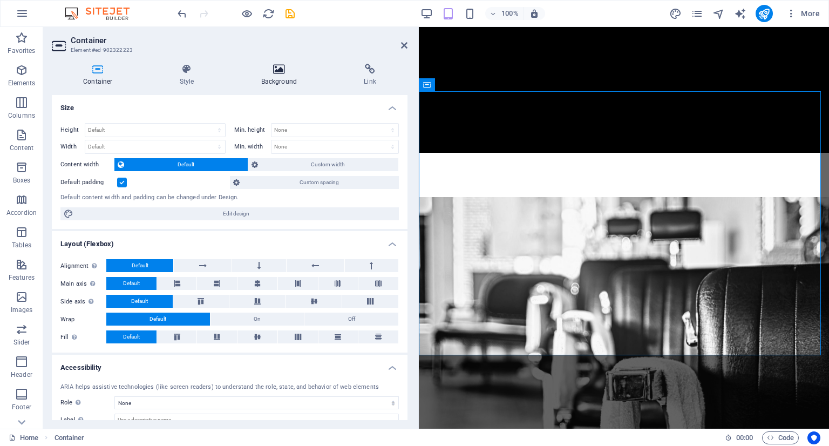
click at [270, 74] on icon at bounding box center [279, 69] width 99 height 11
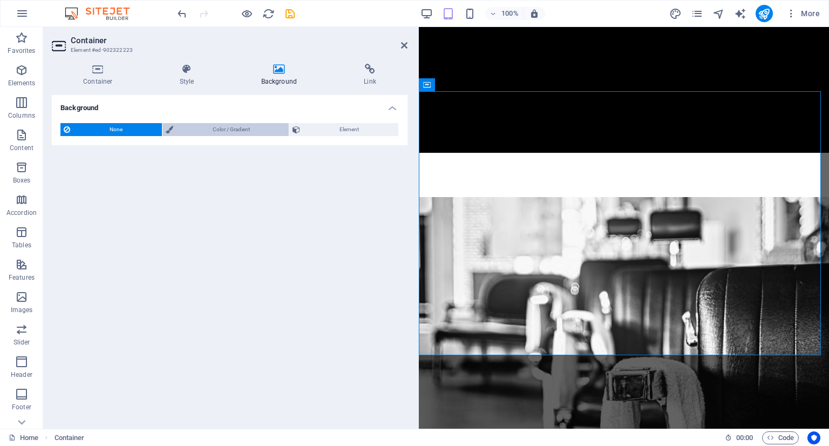
click at [204, 127] on span "Color / Gradient" at bounding box center [232, 129] width 110 height 13
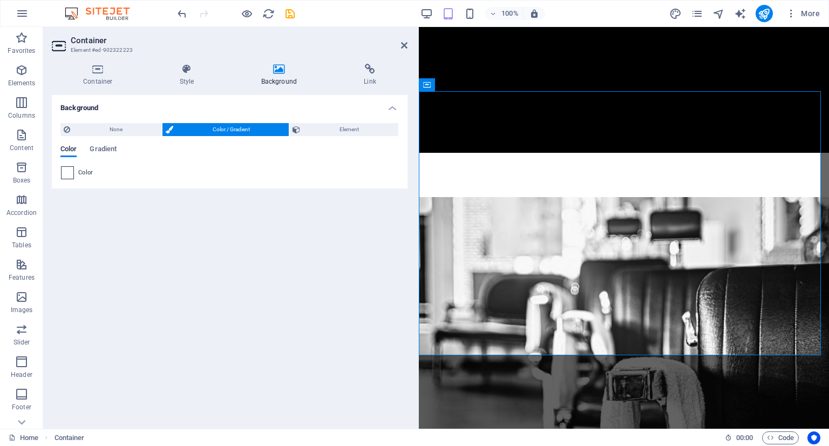
click at [69, 171] on span at bounding box center [68, 173] width 12 height 12
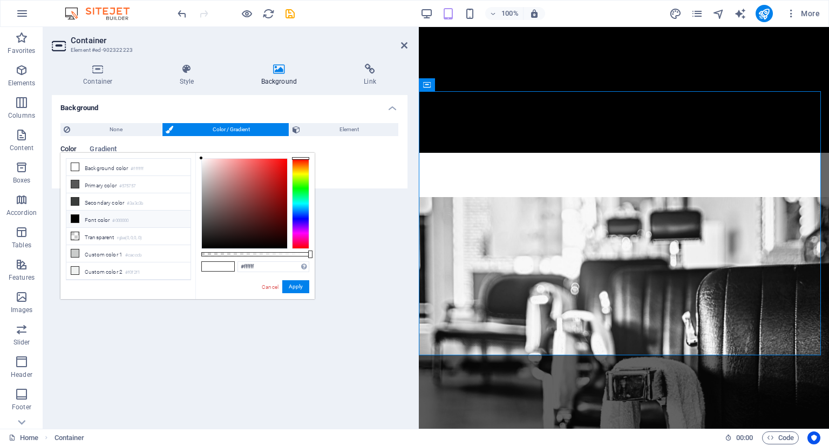
click at [92, 216] on li "Font color #000000" at bounding box center [128, 219] width 124 height 17
type input "#000000"
click at [308, 286] on button "Apply" at bounding box center [295, 286] width 27 height 13
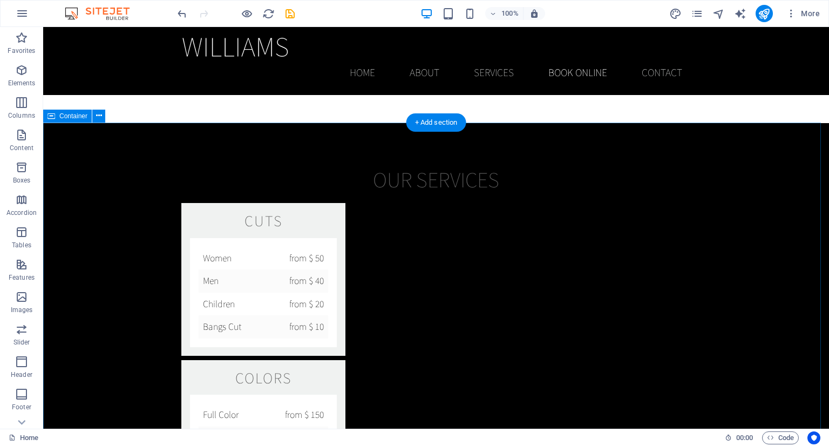
scroll to position [1296, 0]
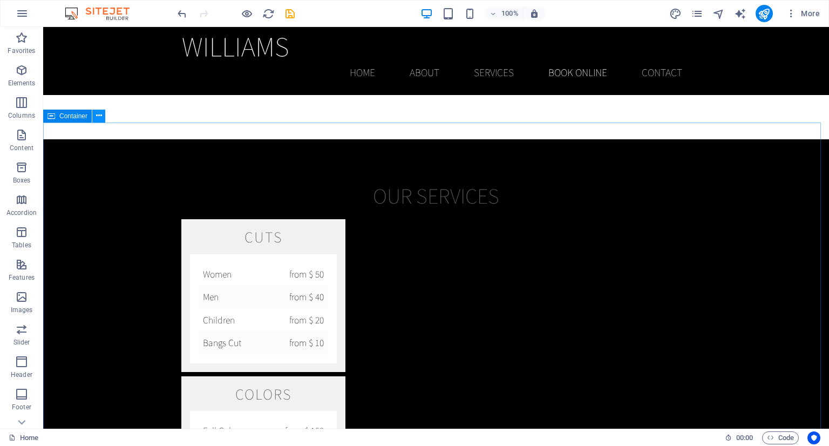
click at [99, 116] on icon at bounding box center [99, 115] width 6 height 11
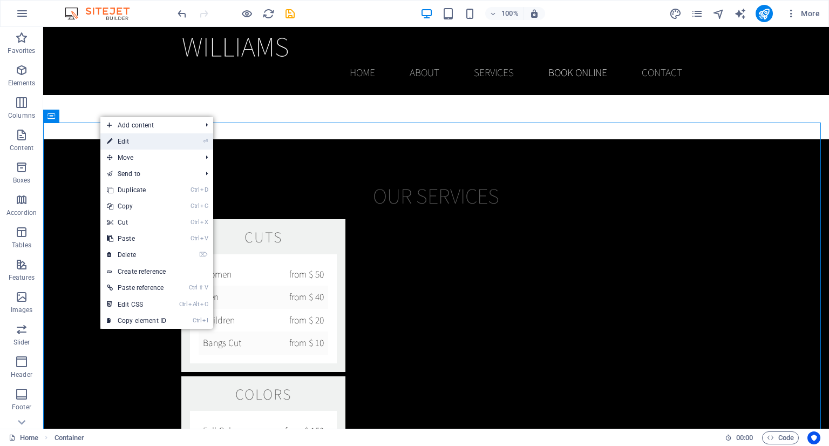
click at [154, 139] on link "⏎ Edit" at bounding box center [136, 141] width 72 height 16
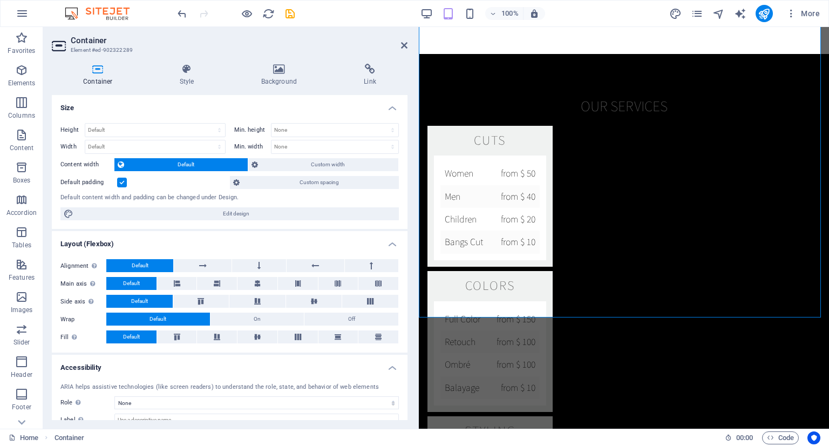
click at [282, 61] on div "Container Style Background Link Size Height Default px rem % vh vw Min. height …" at bounding box center [229, 242] width 373 height 374
click at [274, 76] on h4 "Background" at bounding box center [281, 75] width 103 height 23
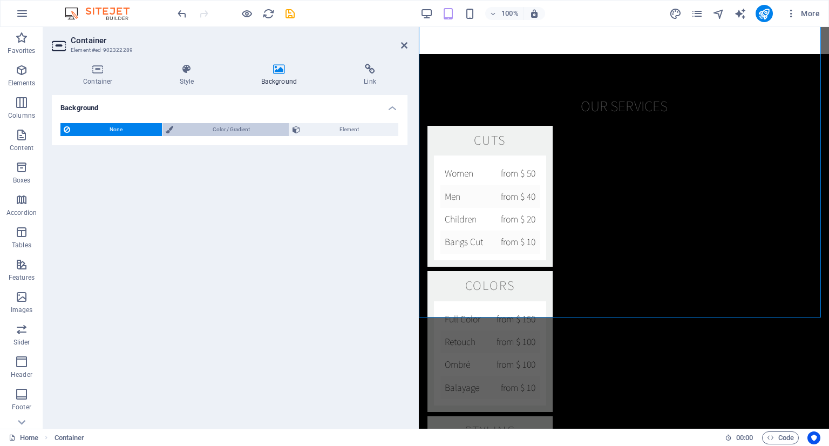
click at [194, 127] on span "Color / Gradient" at bounding box center [232, 129] width 110 height 13
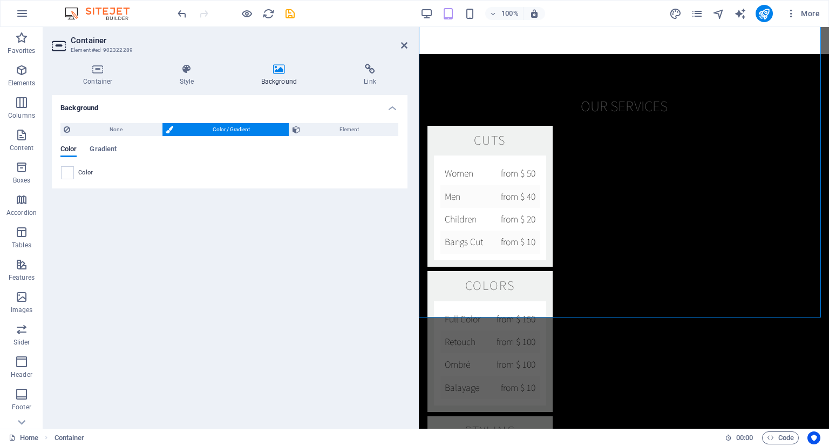
click at [69, 173] on span at bounding box center [68, 173] width 12 height 12
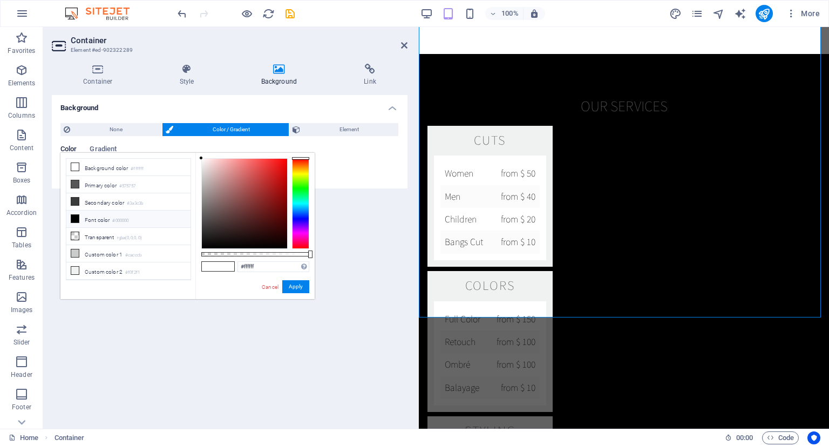
drag, startPoint x: 99, startPoint y: 219, endPoint x: 134, endPoint y: 220, distance: 34.6
click at [99, 215] on li "Font color #000000" at bounding box center [128, 219] width 124 height 17
type input "#000000"
drag, startPoint x: 294, startPoint y: 293, endPoint x: 295, endPoint y: 283, distance: 9.3
click at [293, 289] on button "Apply" at bounding box center [295, 286] width 27 height 13
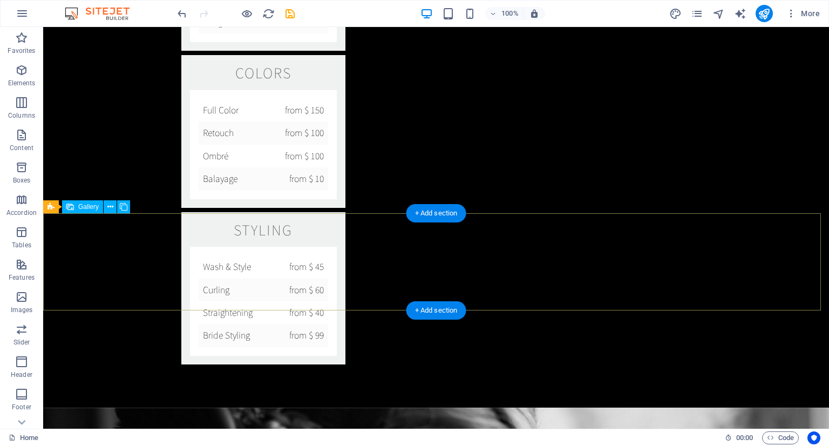
scroll to position [1652, 0]
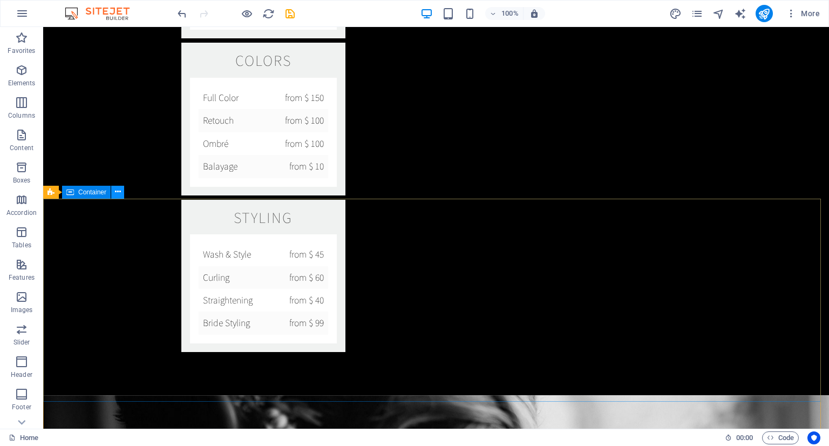
click at [117, 191] on icon at bounding box center [118, 191] width 6 height 11
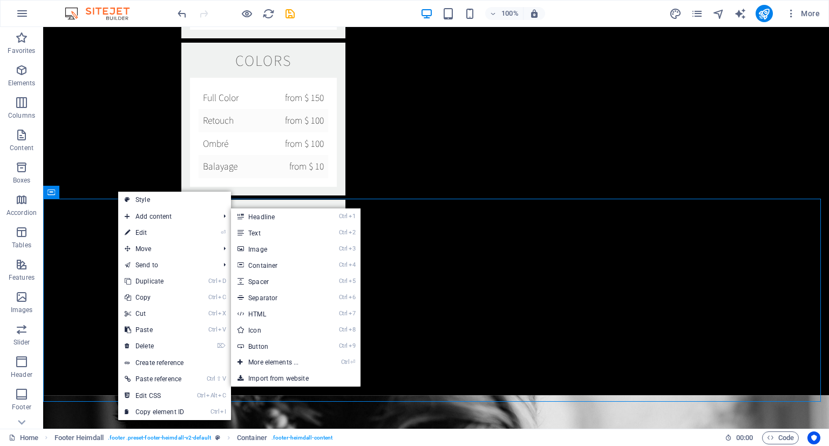
click at [137, 229] on link "⏎ Edit" at bounding box center [154, 233] width 72 height 16
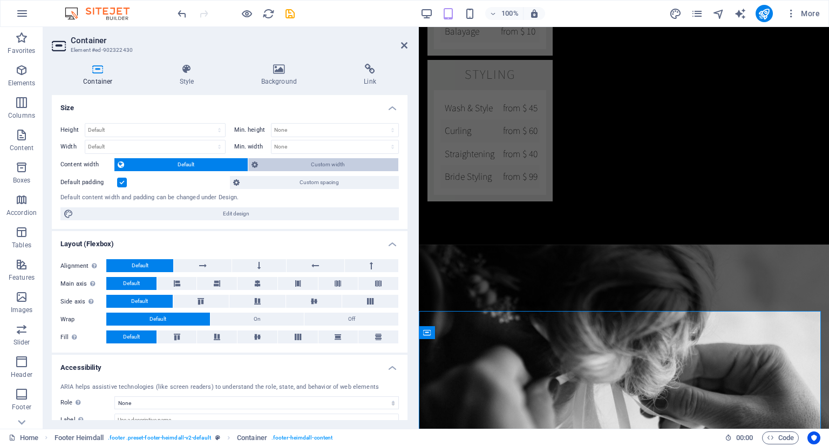
scroll to position [1511, 0]
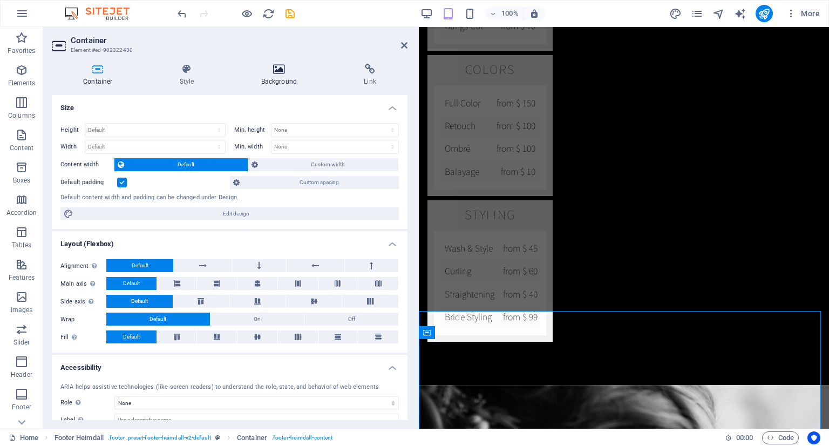
drag, startPoint x: 287, startPoint y: 73, endPoint x: 288, endPoint y: 80, distance: 6.6
click at [287, 74] on icon at bounding box center [279, 69] width 99 height 11
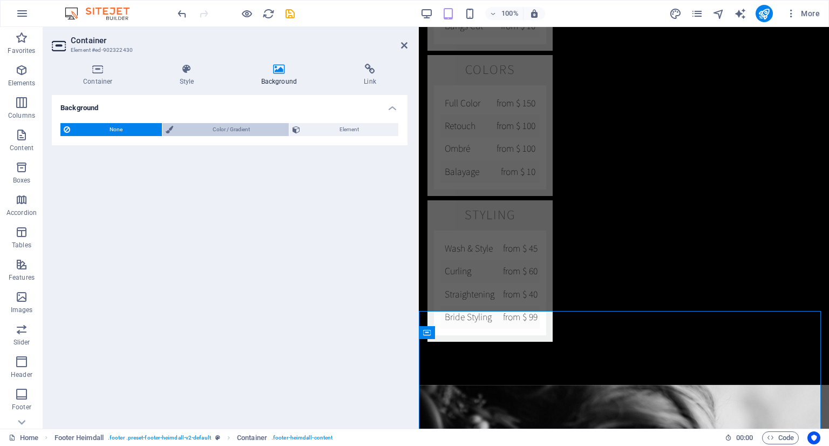
click at [222, 127] on span "Color / Gradient" at bounding box center [232, 129] width 110 height 13
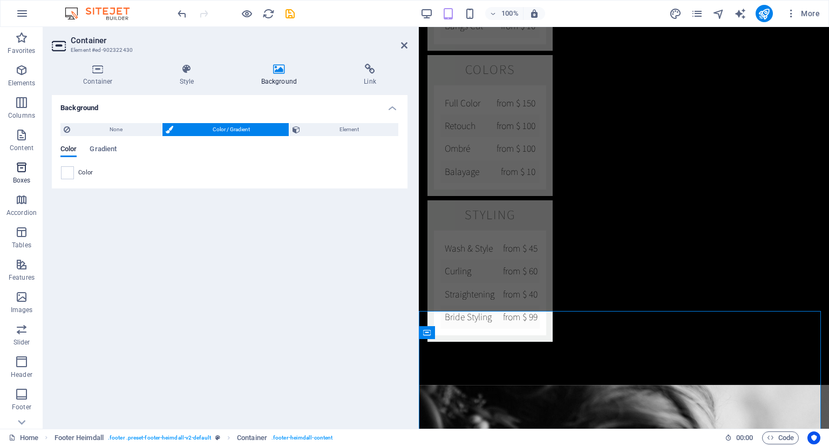
drag, startPoint x: 157, startPoint y: 171, endPoint x: 20, endPoint y: 173, distance: 136.6
click at [146, 173] on div "Color" at bounding box center [229, 172] width 337 height 13
click at [23, 169] on span "Boxes" at bounding box center [21, 174] width 43 height 26
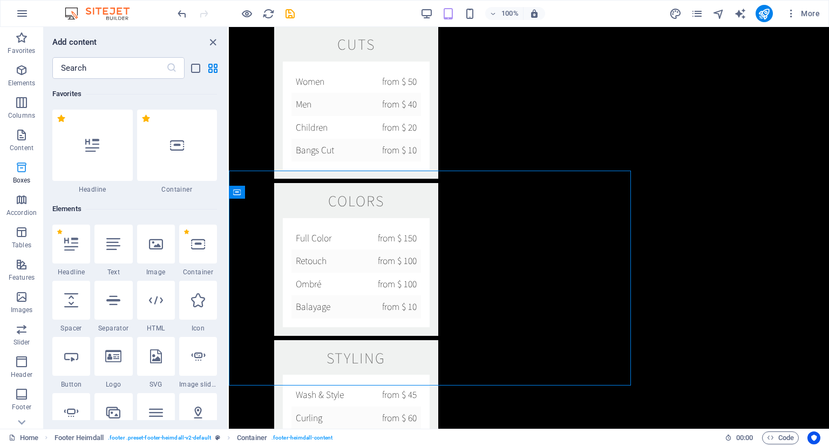
click at [69, 170] on div at bounding box center [92, 145] width 80 height 71
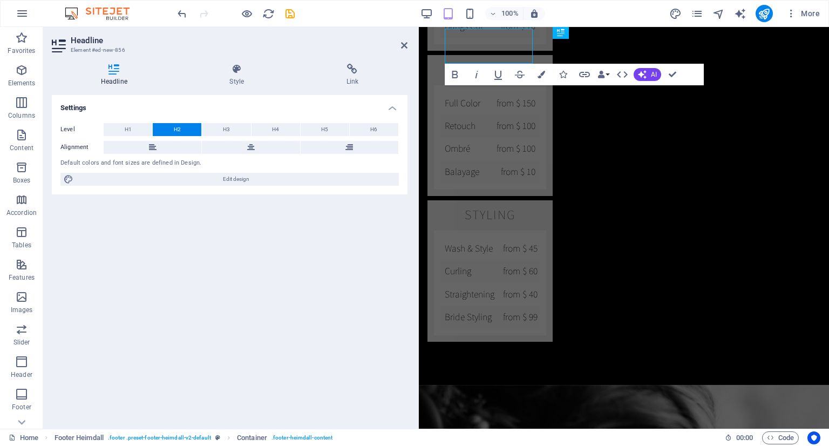
scroll to position [1854, 0]
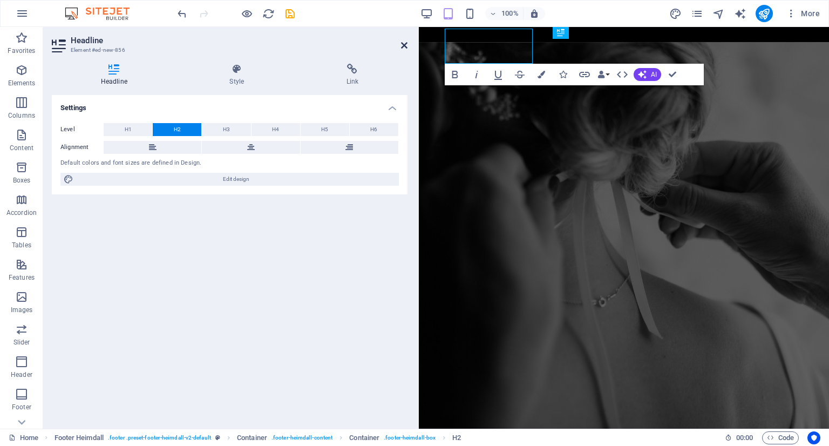
click at [406, 42] on icon at bounding box center [404, 45] width 6 height 9
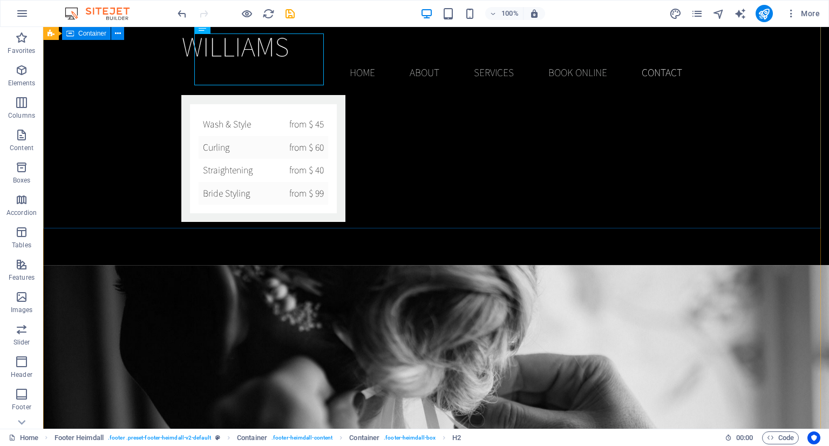
scroll to position [1720, 0]
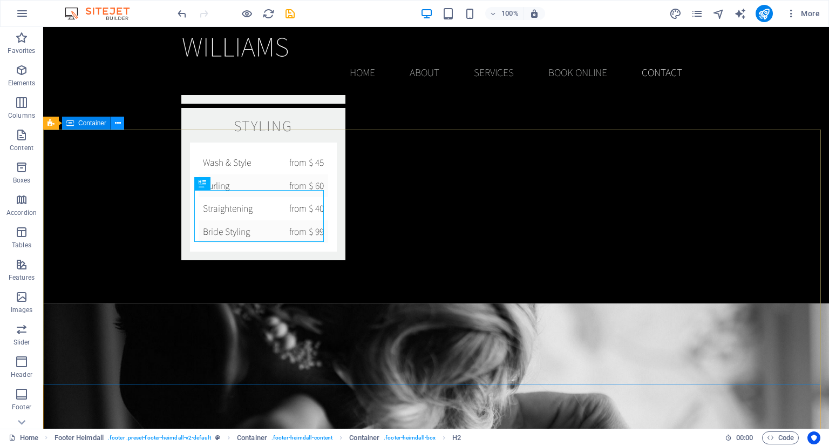
click at [113, 121] on button at bounding box center [117, 123] width 13 height 13
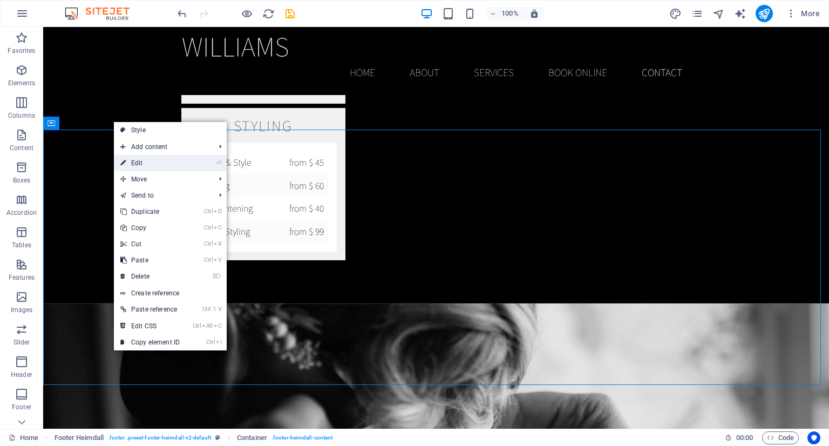
click at [133, 160] on link "⏎ Edit" at bounding box center [150, 163] width 72 height 16
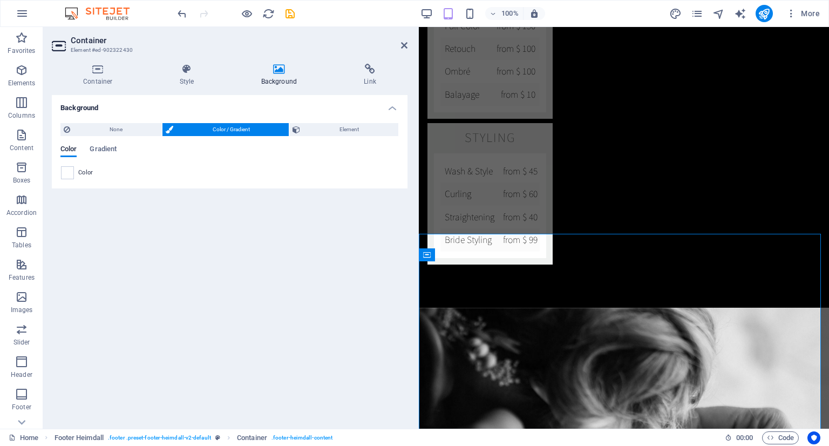
click at [87, 173] on span "Color" at bounding box center [85, 172] width 15 height 9
click at [70, 171] on span at bounding box center [68, 173] width 12 height 12
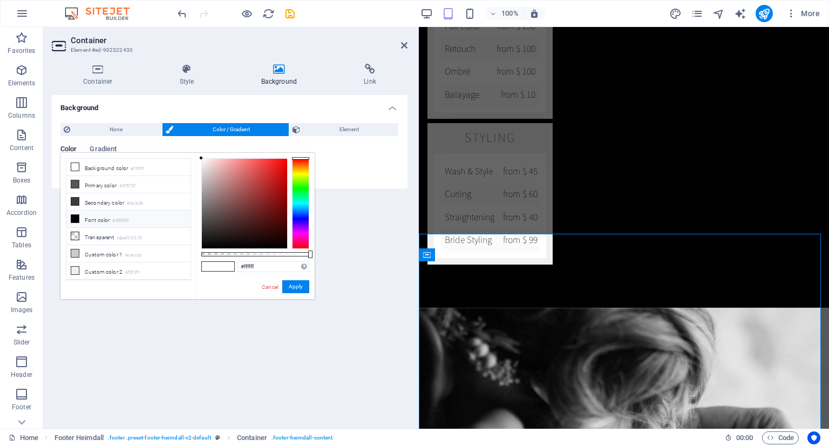
drag, startPoint x: 99, startPoint y: 220, endPoint x: 138, endPoint y: 220, distance: 38.9
click at [99, 216] on li "Font color #000000" at bounding box center [128, 219] width 124 height 17
type input "#000000"
click at [304, 291] on button "Apply" at bounding box center [295, 286] width 27 height 13
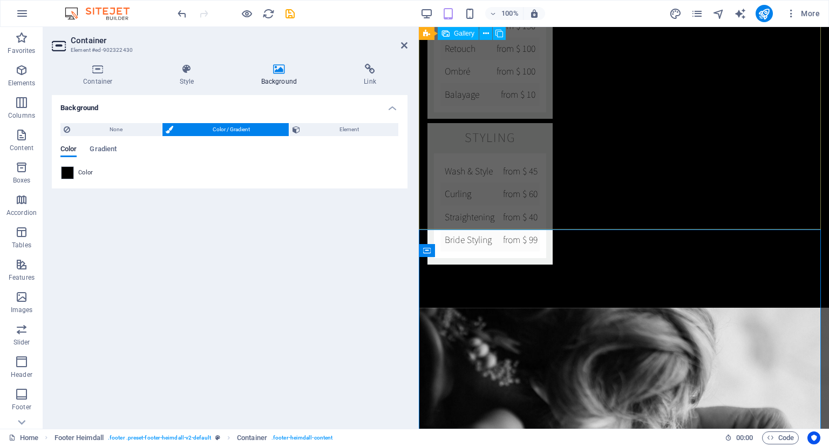
scroll to position [1872, 0]
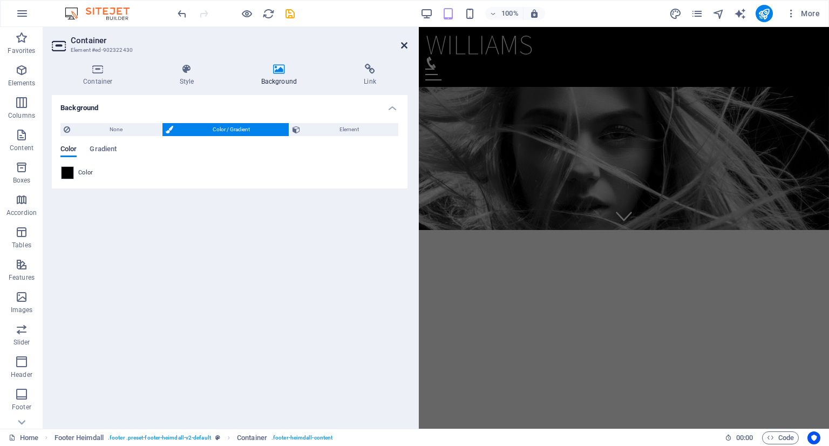
click at [406, 47] on icon at bounding box center [404, 45] width 6 height 9
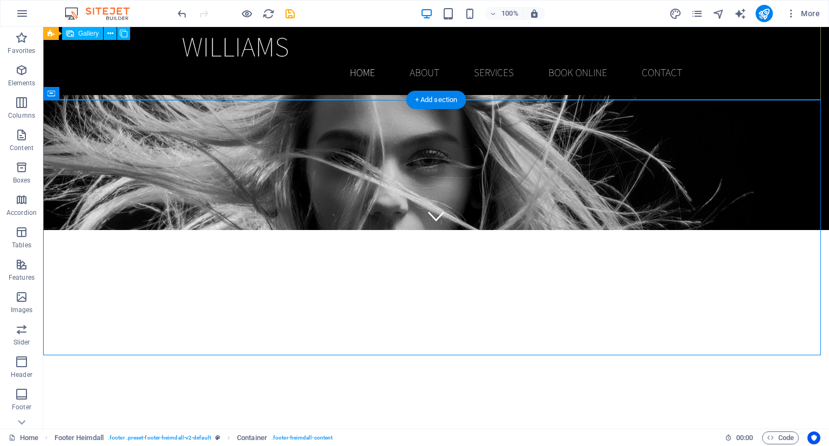
scroll to position [1750, 0]
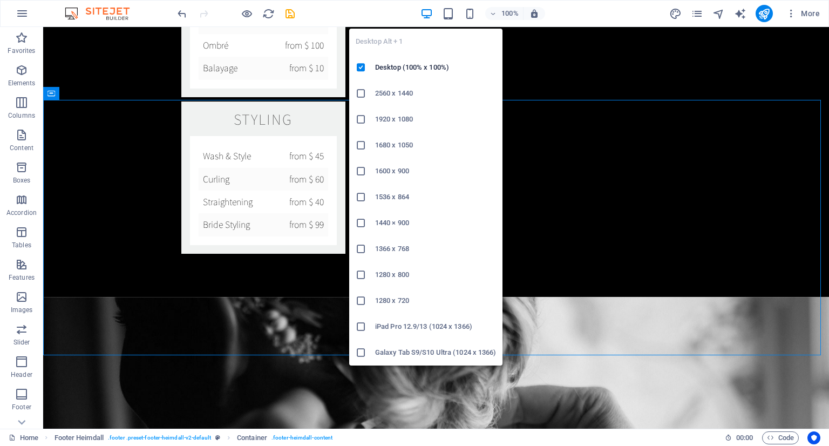
click at [428, 12] on icon "button" at bounding box center [427, 14] width 12 height 12
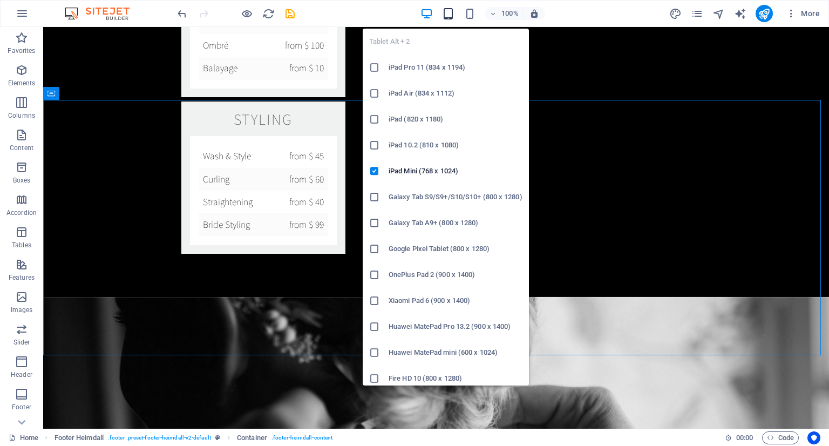
click at [454, 14] on icon "button" at bounding box center [448, 14] width 12 height 12
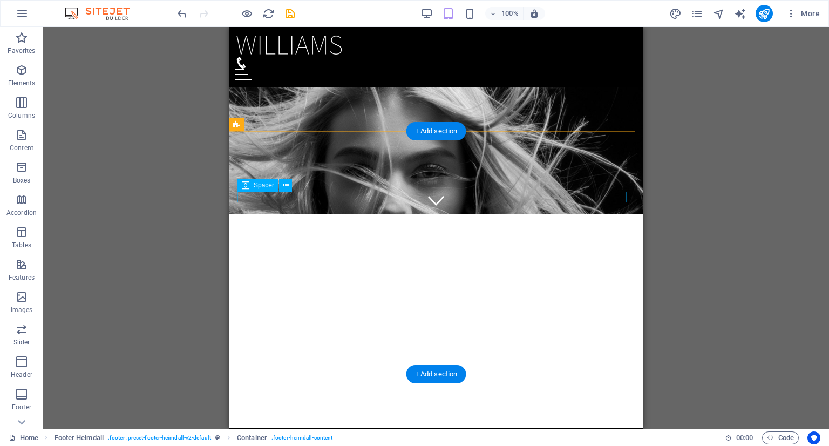
scroll to position [0, 0]
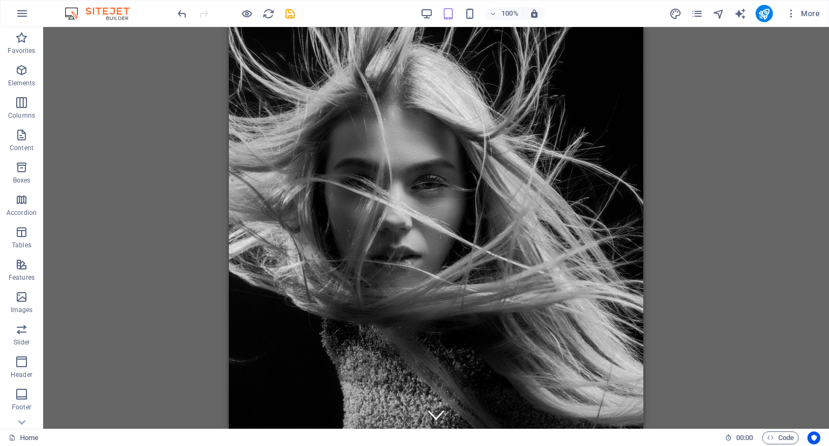
click at [736, 168] on div "Drag here to replace the existing content. Press “Ctrl” if you want to create a…" at bounding box center [436, 228] width 786 height 402
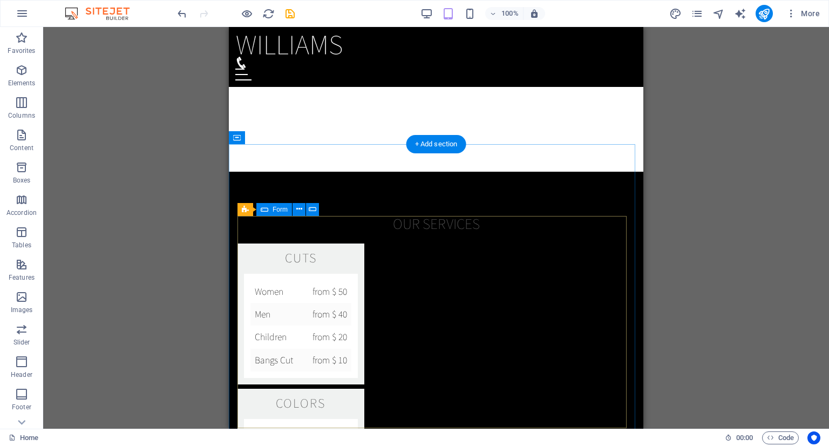
scroll to position [1134, 0]
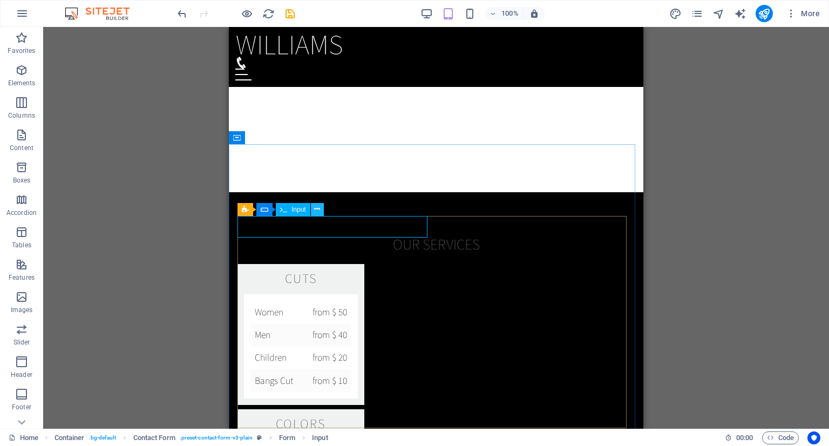
click at [315, 207] on icon at bounding box center [317, 209] width 6 height 11
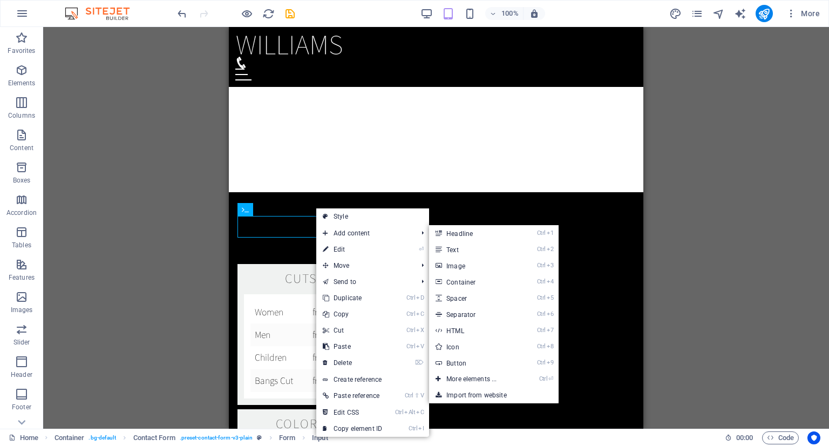
click at [380, 247] on link "⏎ Edit" at bounding box center [352, 249] width 72 height 16
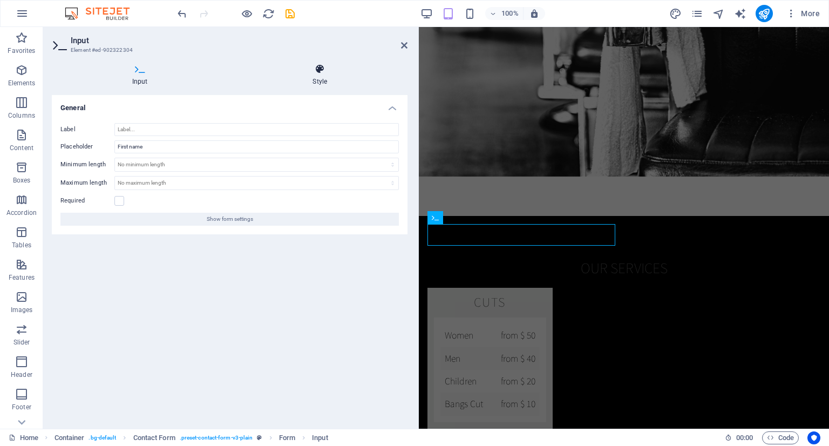
click at [321, 70] on icon at bounding box center [320, 69] width 175 height 11
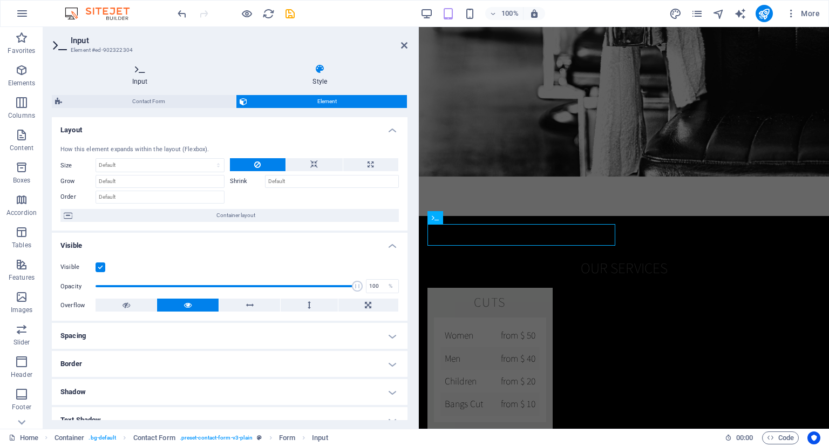
drag, startPoint x: 131, startPoint y: 82, endPoint x: 139, endPoint y: 76, distance: 10.5
click at [131, 82] on h4 "Input" at bounding box center [142, 75] width 181 height 23
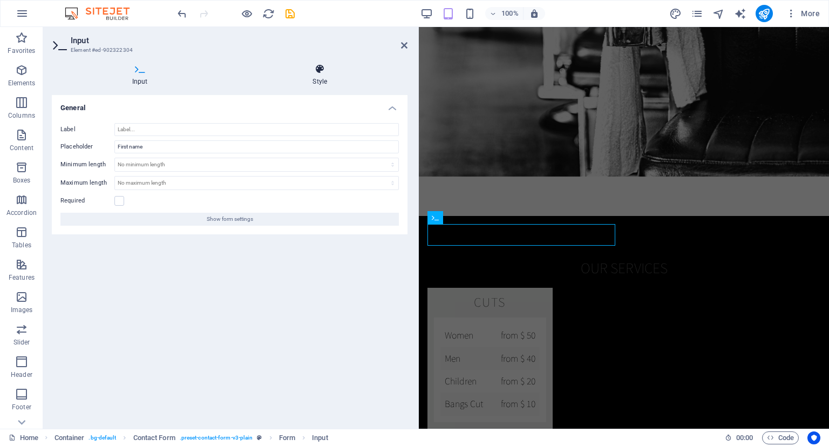
click at [320, 74] on icon at bounding box center [320, 69] width 175 height 11
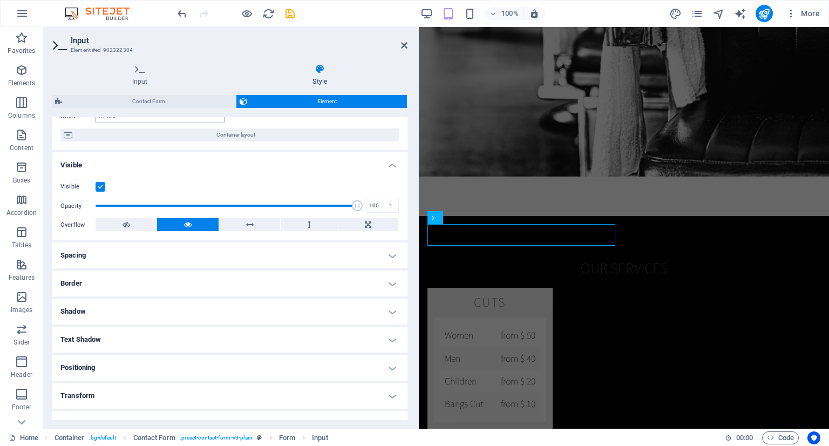
scroll to position [0, 0]
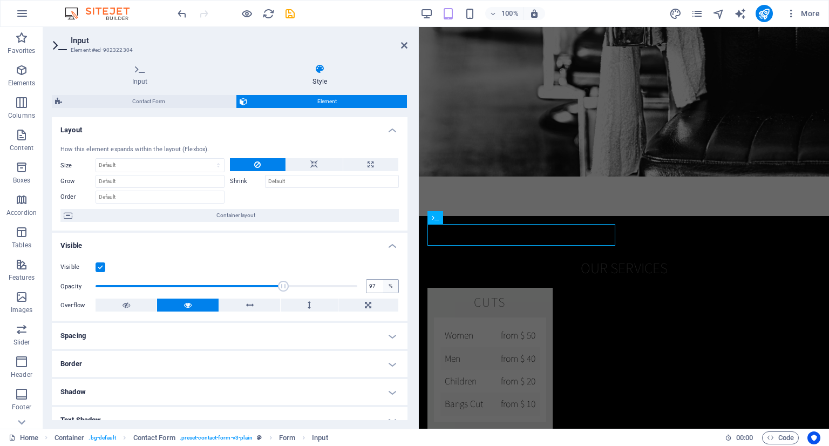
type input "100"
drag, startPoint x: 352, startPoint y: 282, endPoint x: 404, endPoint y: 270, distance: 53.2
click at [399, 289] on div "Visible Opacity 100 % Overflow" at bounding box center [230, 286] width 356 height 69
click at [259, 252] on div "Visible Opacity 100 % Overflow" at bounding box center [230, 286] width 356 height 69
click at [154, 109] on div "Contact Form Element Layout How this element expands within the layout (Flexbox…" at bounding box center [230, 257] width 356 height 325
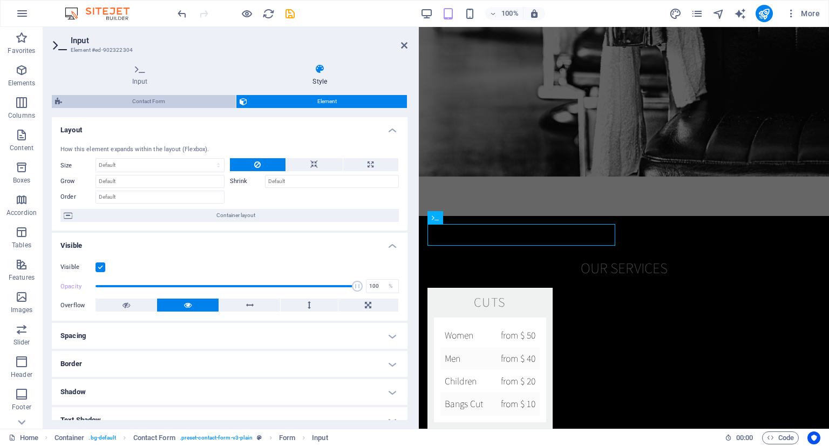
click at [157, 99] on span "Contact Form" at bounding box center [148, 101] width 167 height 13
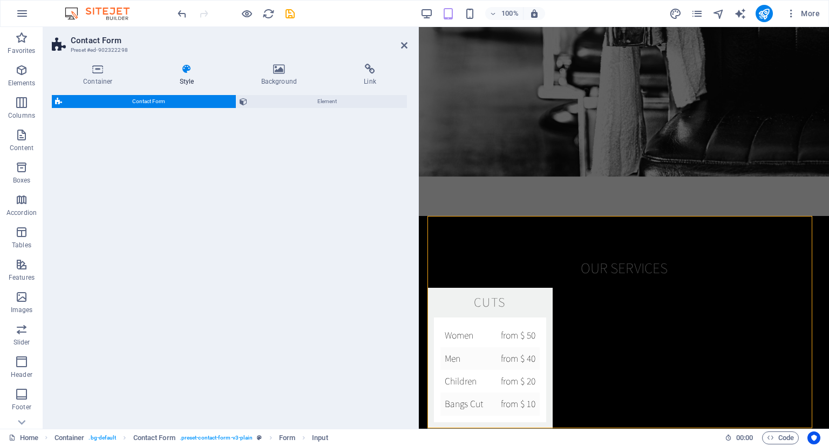
select select "rem"
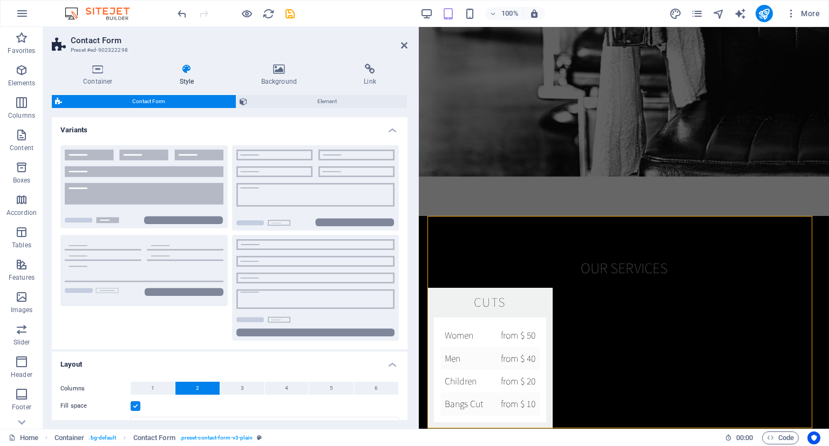
scroll to position [1142, 0]
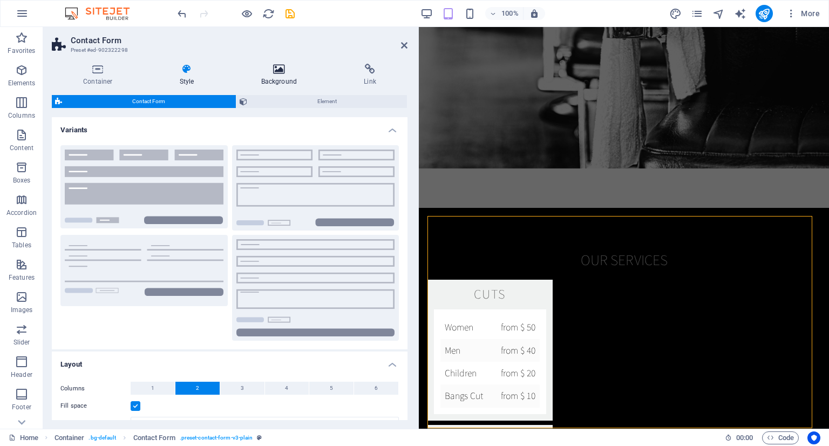
click at [277, 73] on icon at bounding box center [279, 69] width 99 height 11
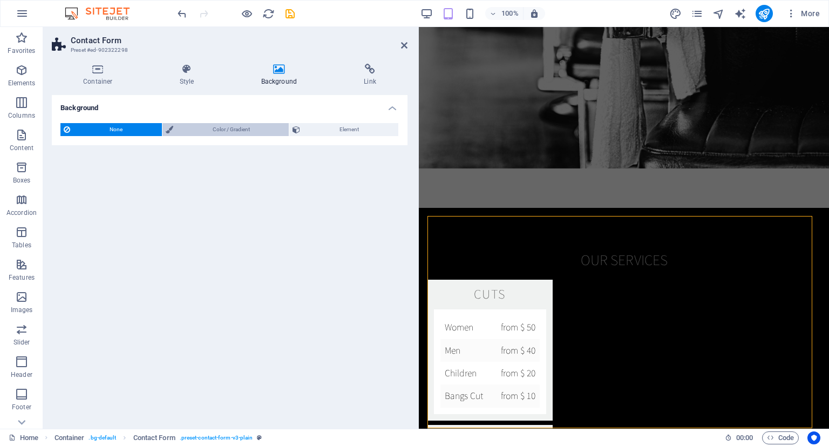
click at [238, 126] on span "Color / Gradient" at bounding box center [232, 129] width 110 height 13
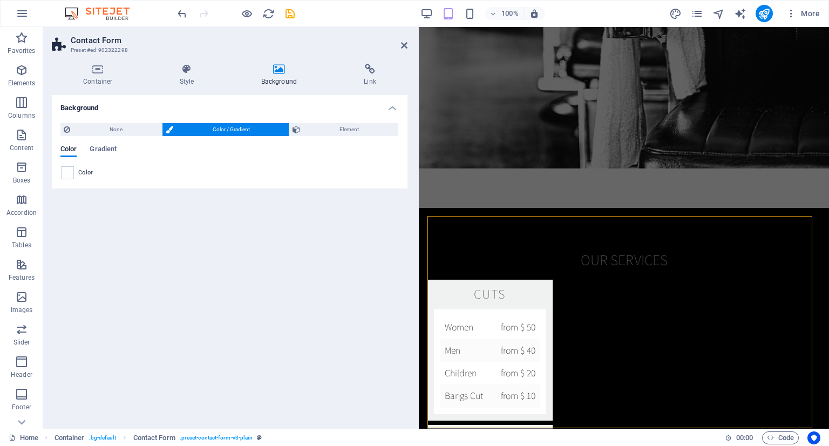
click at [74, 170] on div "Color" at bounding box center [229, 172] width 337 height 13
click at [67, 177] on span at bounding box center [68, 173] width 12 height 12
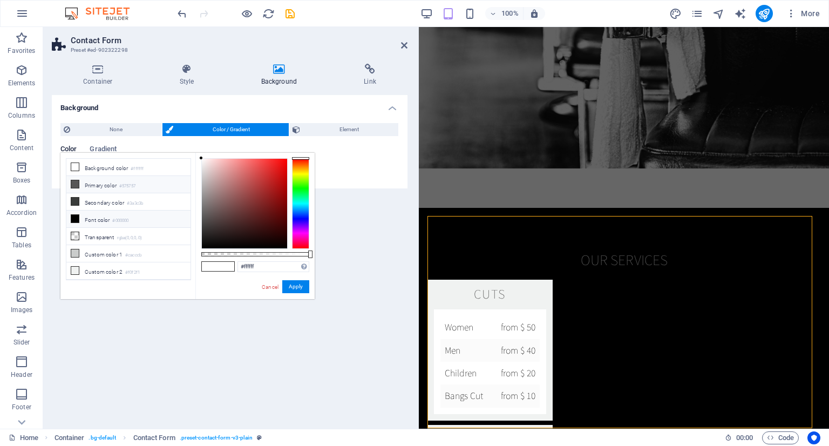
click at [112, 188] on li "Primary color #575757" at bounding box center [128, 184] width 124 height 17
type input "#575757"
click at [270, 286] on link "Cancel" at bounding box center [270, 287] width 19 height 8
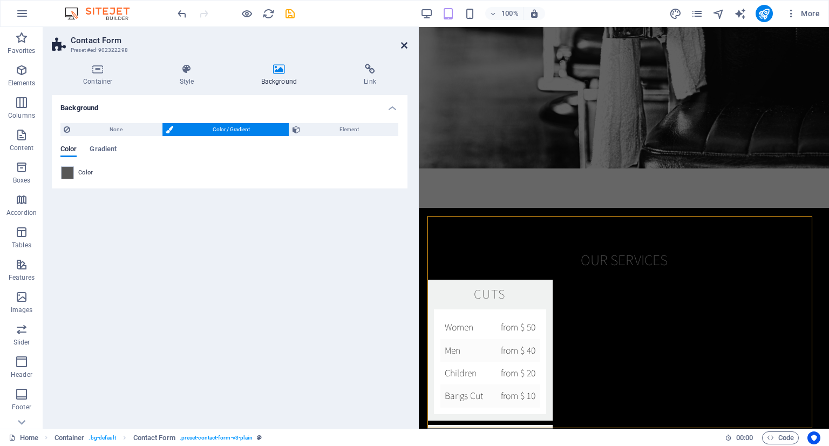
click at [403, 47] on icon at bounding box center [404, 45] width 6 height 9
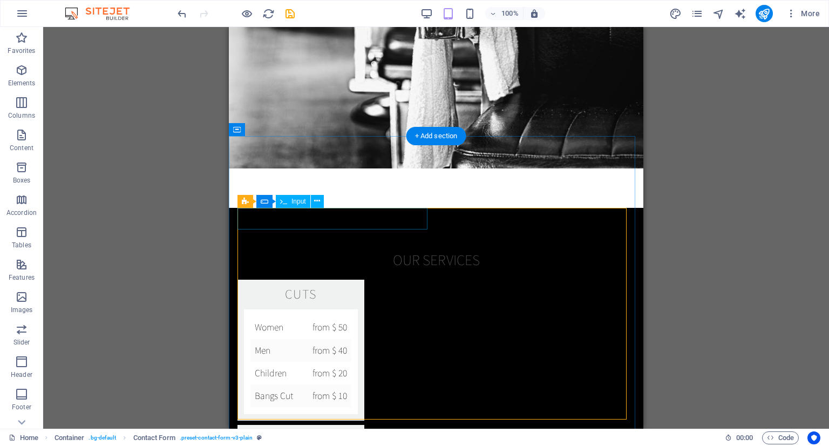
drag, startPoint x: 393, startPoint y: 218, endPoint x: 386, endPoint y: 216, distance: 6.7
click at [320, 199] on icon at bounding box center [317, 200] width 6 height 11
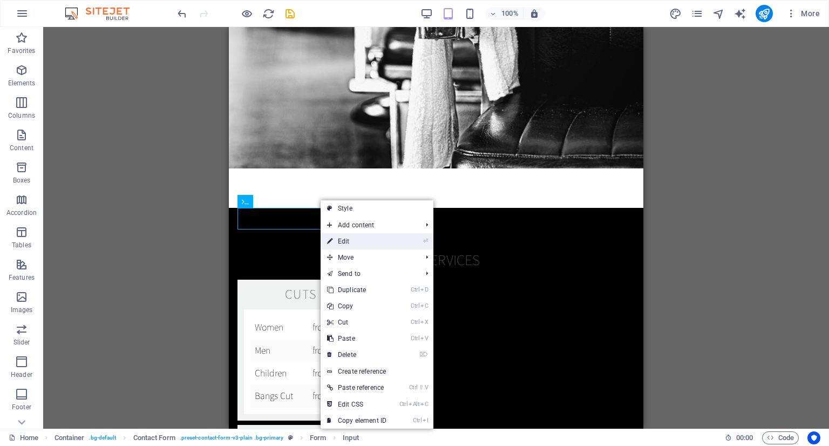
click at [352, 244] on link "⏎ Edit" at bounding box center [357, 241] width 72 height 16
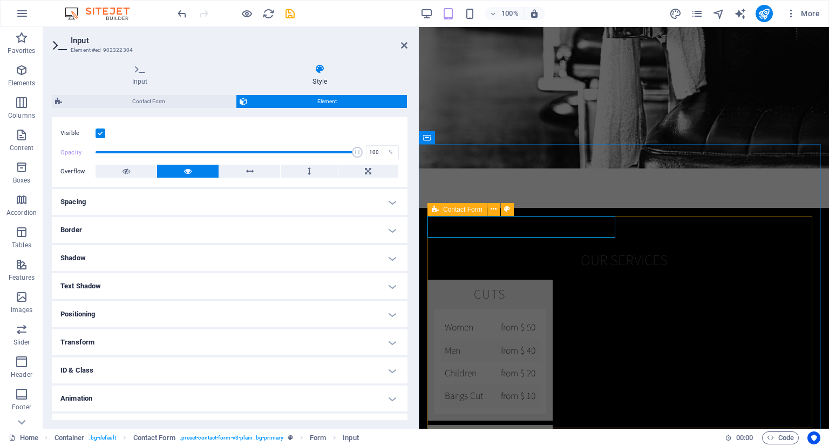
scroll to position [153, 0]
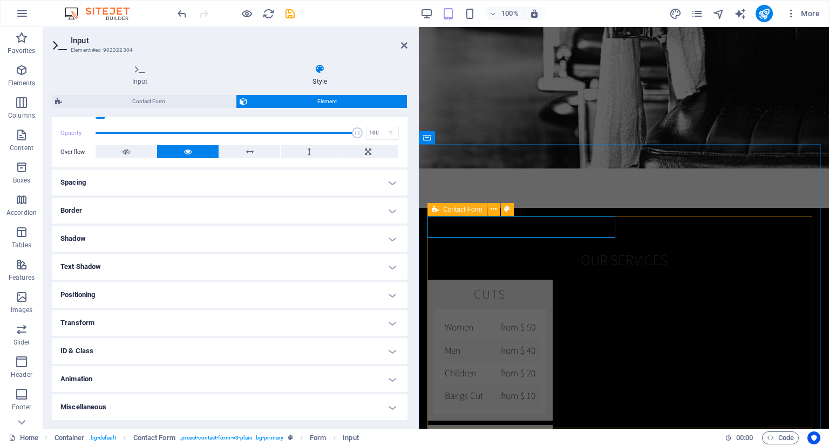
click at [152, 182] on h4 "Spacing" at bounding box center [230, 182] width 356 height 26
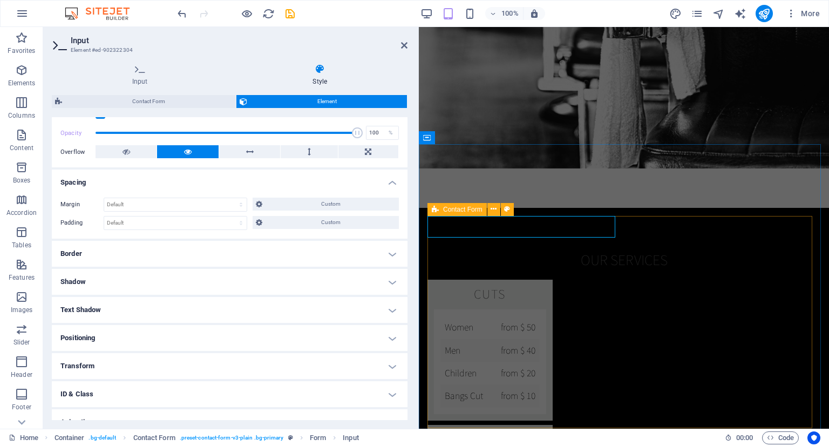
click at [173, 262] on h4 "Border" at bounding box center [230, 254] width 356 height 26
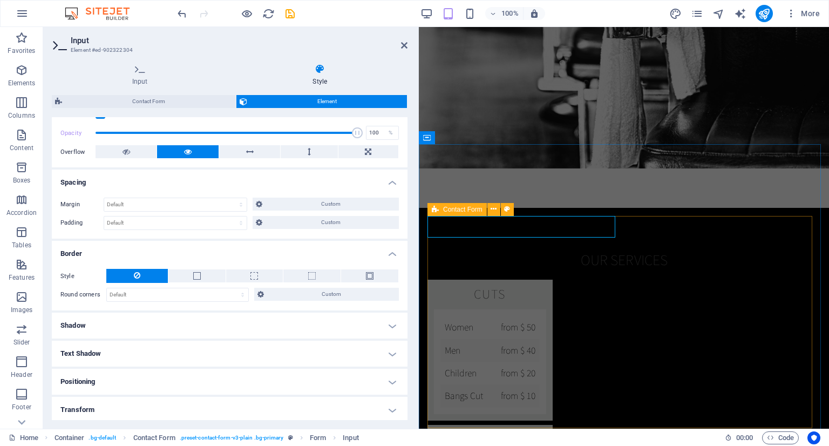
click at [168, 318] on h4 "Shadow" at bounding box center [230, 326] width 356 height 26
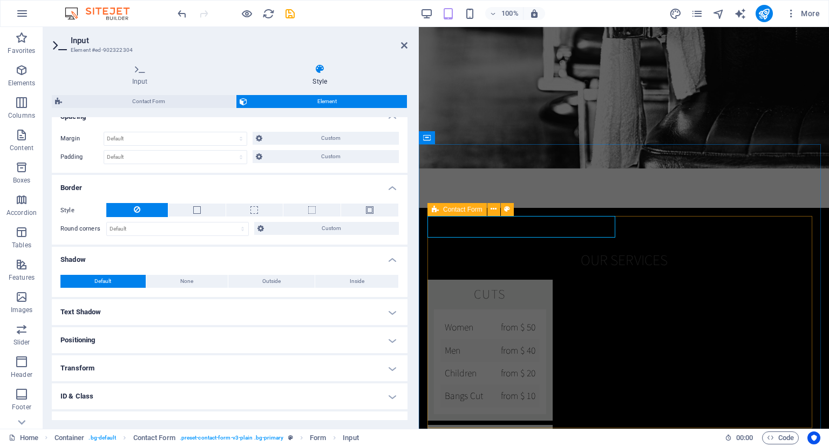
scroll to position [263, 0]
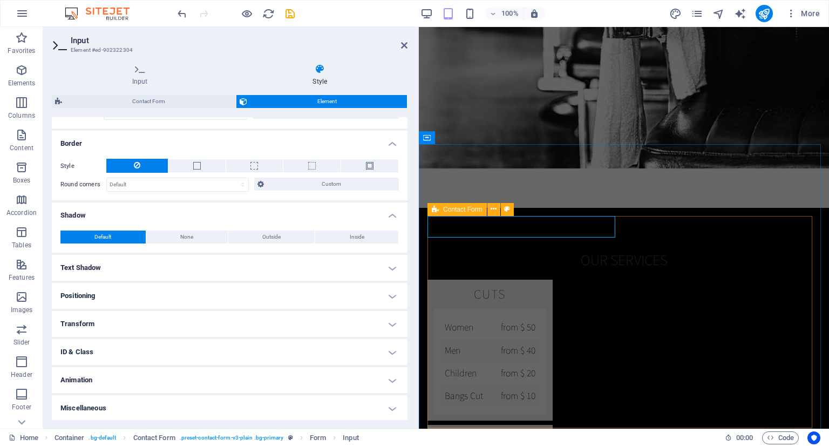
click at [187, 256] on h4 "Text Shadow" at bounding box center [230, 268] width 356 height 26
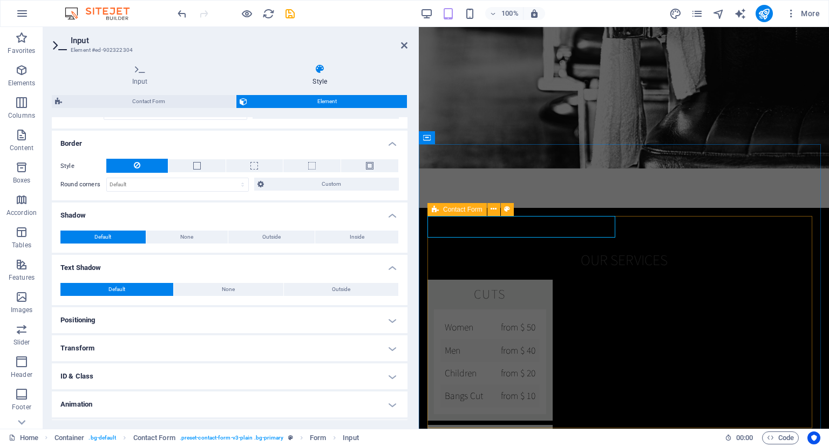
click at [189, 328] on h4 "Positioning" at bounding box center [230, 320] width 356 height 26
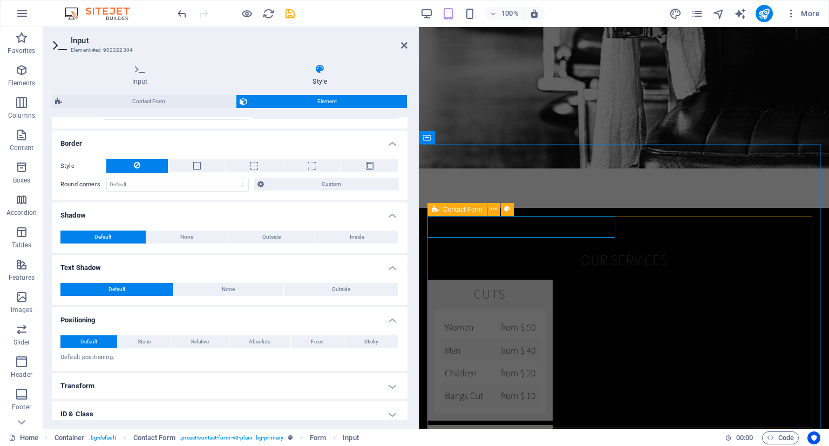
click at [185, 376] on h4 "Transform" at bounding box center [230, 386] width 356 height 26
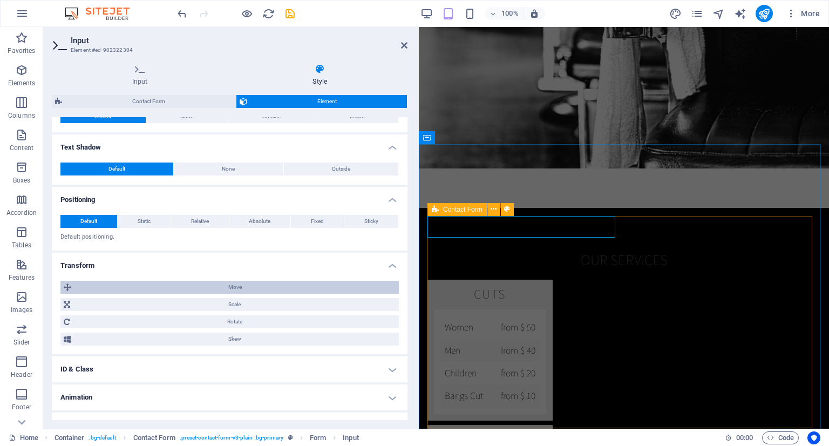
scroll to position [401, 0]
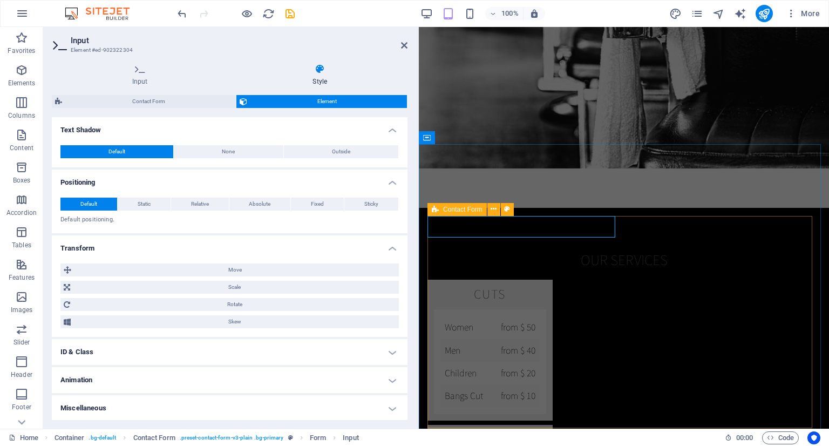
click at [175, 349] on h4 "ID & Class" at bounding box center [230, 352] width 356 height 26
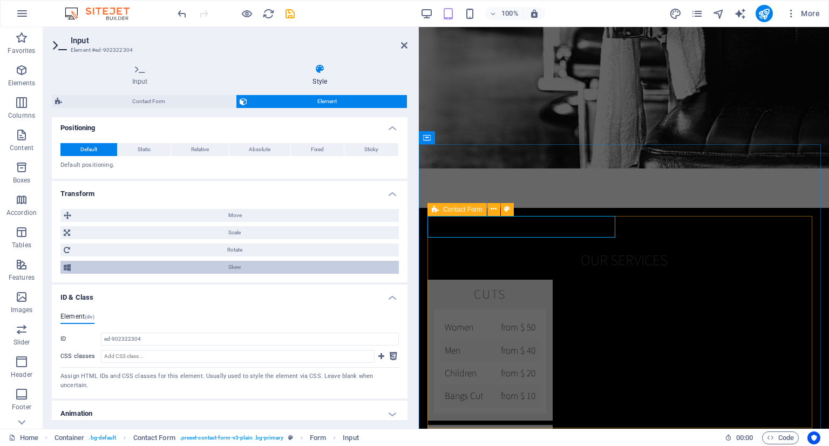
scroll to position [480, 0]
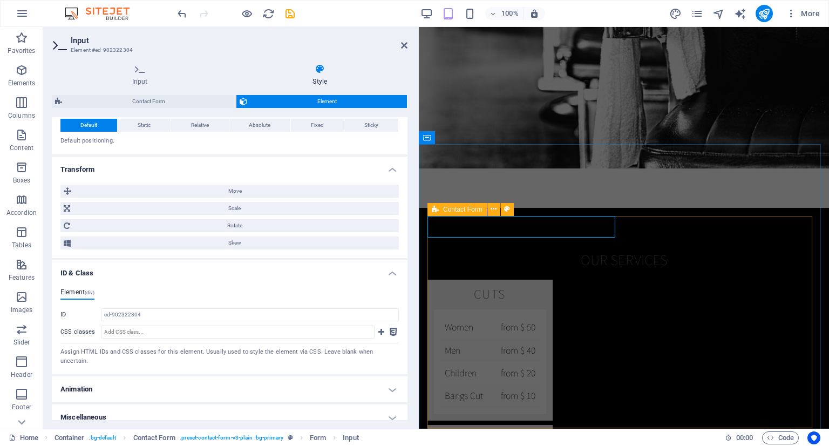
drag, startPoint x: 248, startPoint y: 381, endPoint x: 247, endPoint y: 343, distance: 38.4
click at [248, 381] on h4 "Animation" at bounding box center [230, 389] width 356 height 26
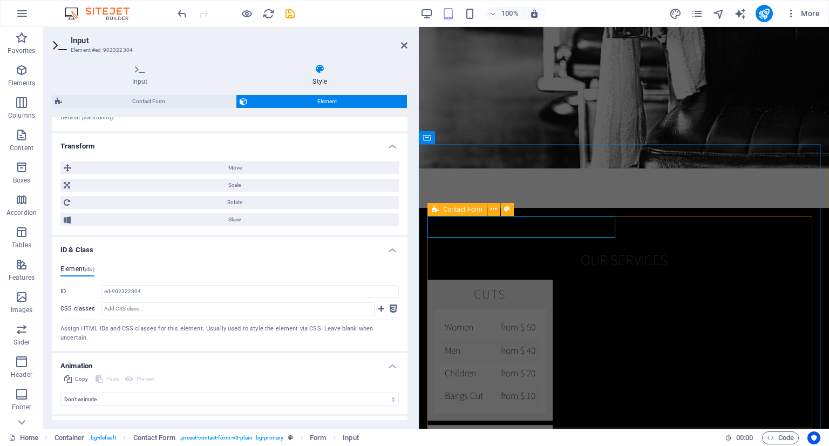
scroll to position [515, 0]
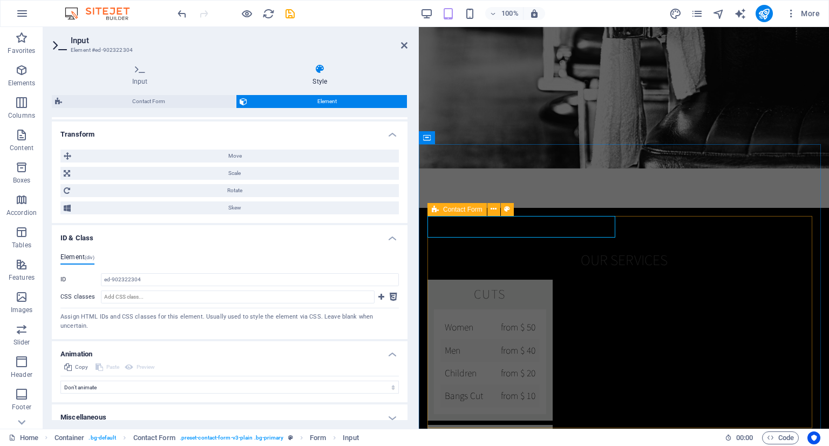
drag, startPoint x: 231, startPoint y: 413, endPoint x: 248, endPoint y: 390, distance: 28.2
click at [231, 411] on h4 "Miscellaneous" at bounding box center [230, 417] width 356 height 26
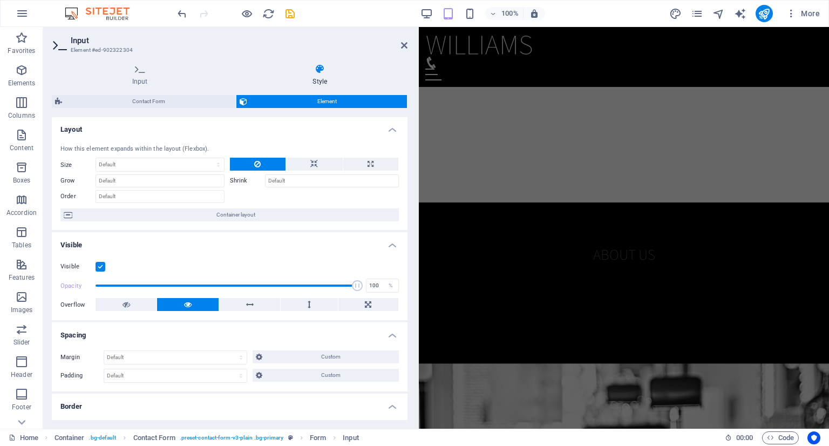
scroll to position [0, 0]
click at [608, 212] on div "About us Lorem ipsum dolor sitope amet, consectetur adipisicing elitip. [PERSON…" at bounding box center [624, 323] width 410 height 243
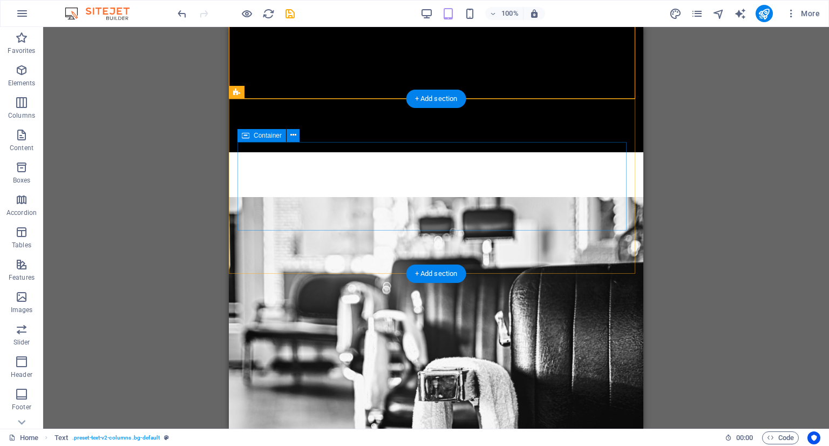
scroll to position [786, 0]
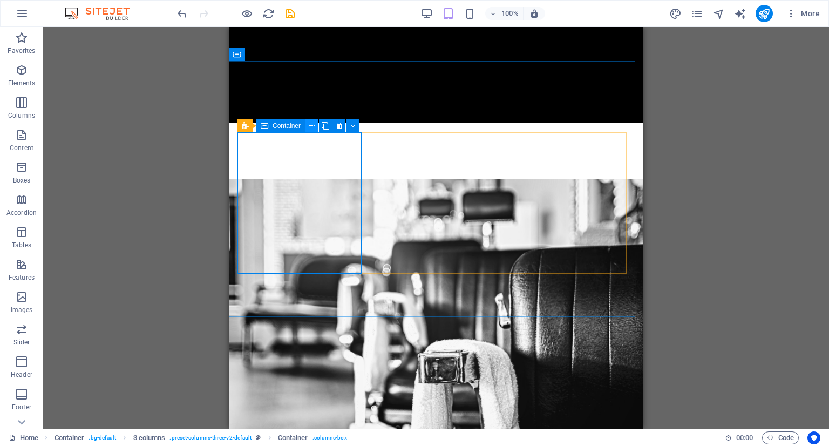
click at [307, 125] on button at bounding box center [312, 125] width 13 height 13
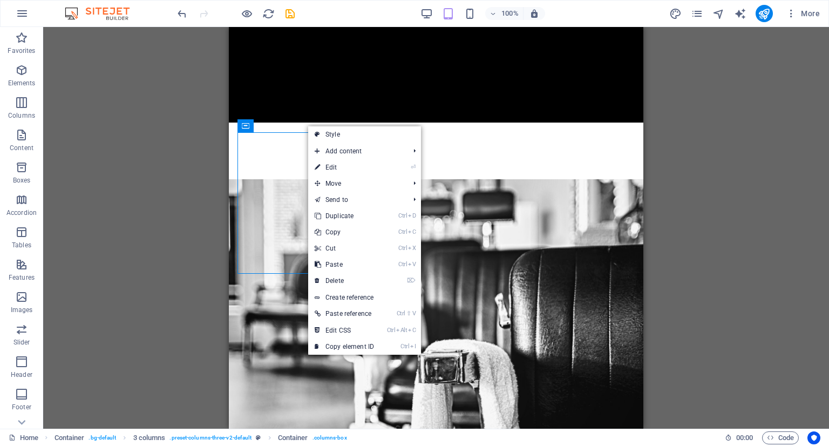
click at [371, 172] on link "⏎ Edit" at bounding box center [344, 167] width 72 height 16
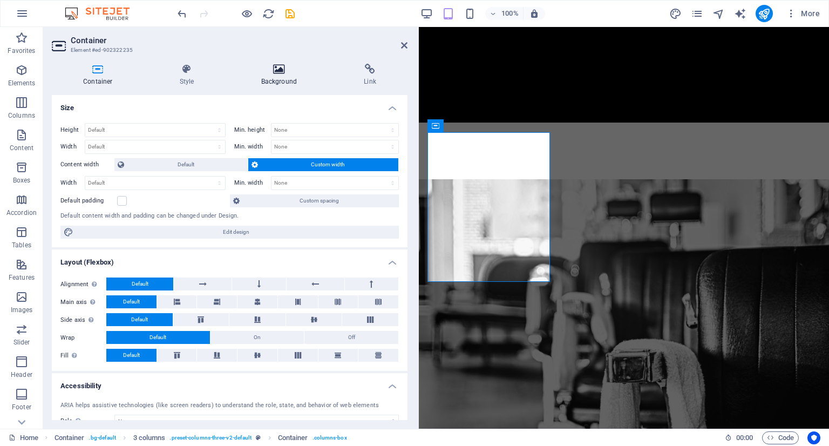
click at [293, 72] on icon at bounding box center [279, 69] width 99 height 11
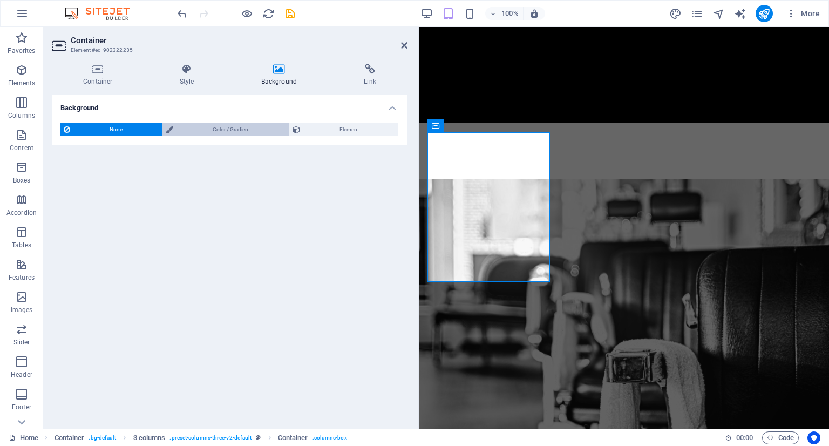
click at [182, 128] on span "Color / Gradient" at bounding box center [232, 129] width 110 height 13
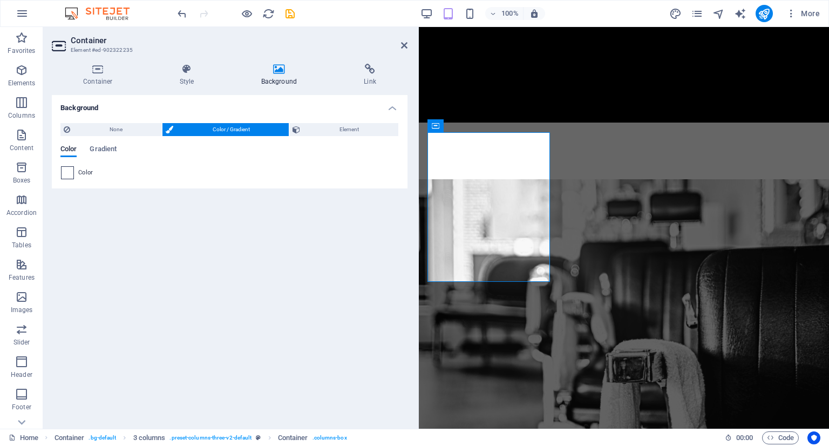
click at [64, 171] on span at bounding box center [68, 173] width 12 height 12
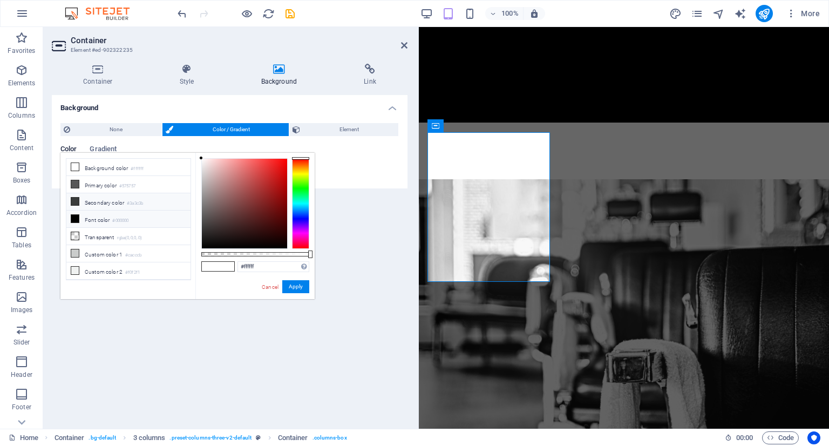
click at [103, 201] on li "Secondary color #3a3c3b" at bounding box center [128, 201] width 124 height 17
type input "#3a3c3b"
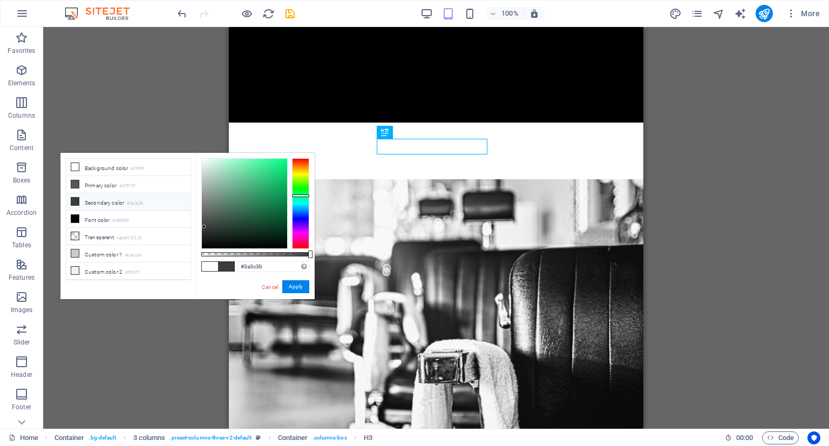
click at [782, 126] on div "H1 Banner Banner Container Banner Menu Bar Menu Spacer H3 Text H2 Text Containe…" at bounding box center [436, 228] width 786 height 402
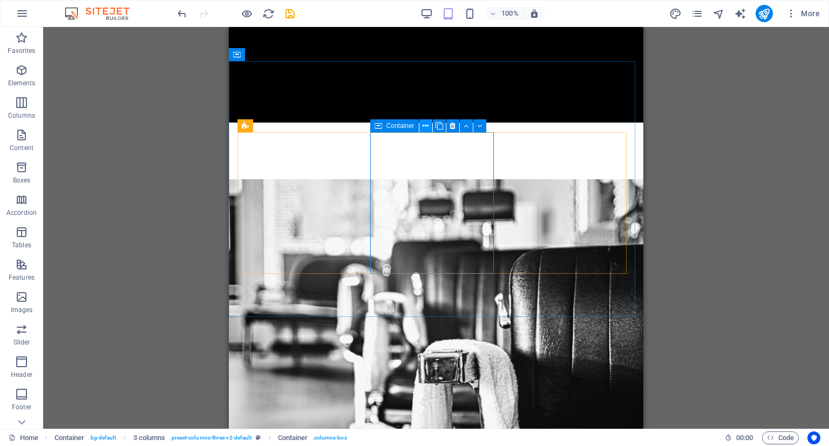
click at [427, 124] on icon at bounding box center [426, 125] width 6 height 11
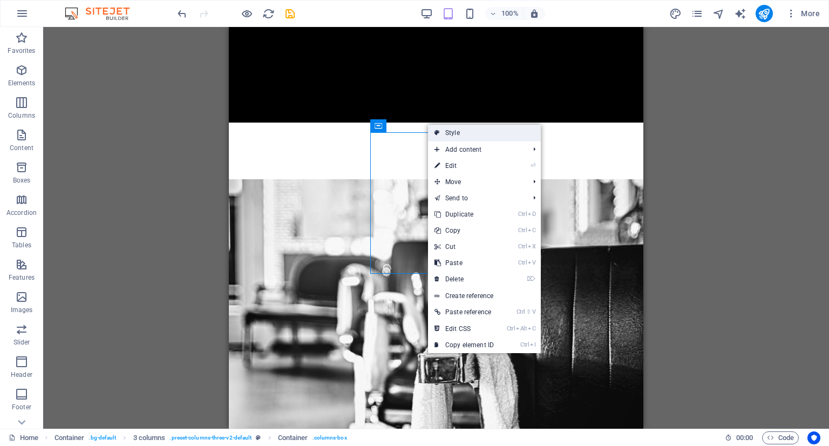
click at [482, 135] on link "Style" at bounding box center [484, 133] width 113 height 16
select select "rem"
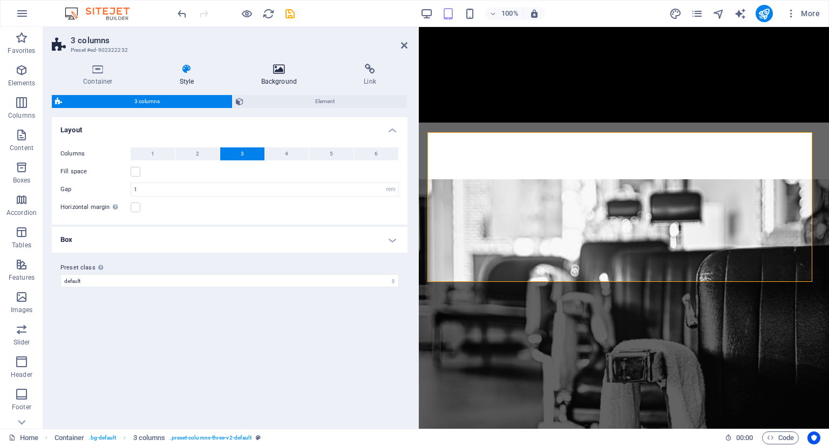
click at [282, 72] on icon at bounding box center [279, 69] width 99 height 11
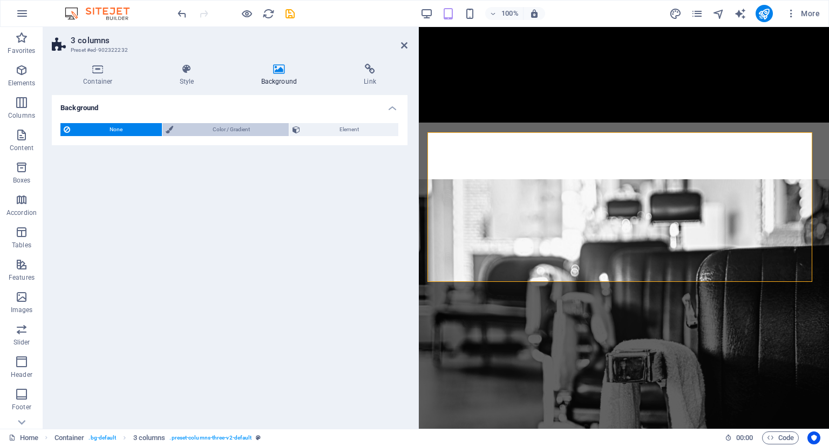
click at [189, 122] on div "None Color / Gradient Element Stretch background to full-width Color overlay Pl…" at bounding box center [230, 129] width 356 height 31
click at [194, 131] on span "Color / Gradient" at bounding box center [232, 129] width 110 height 13
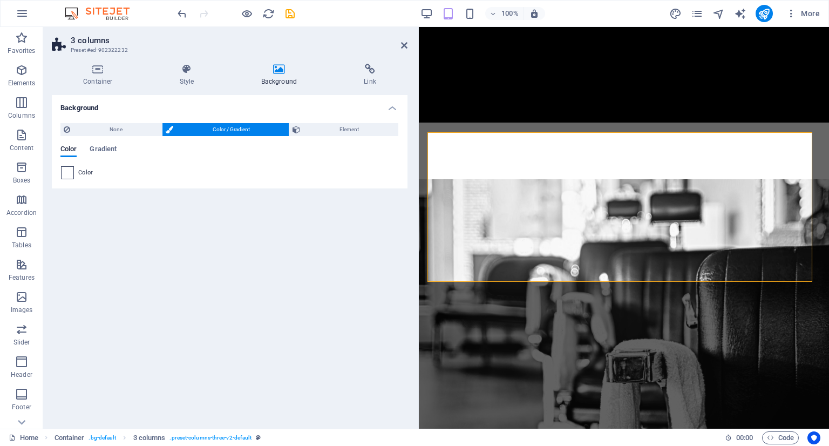
click at [73, 168] on div "Color" at bounding box center [229, 172] width 337 height 13
click at [67, 169] on span at bounding box center [68, 173] width 12 height 12
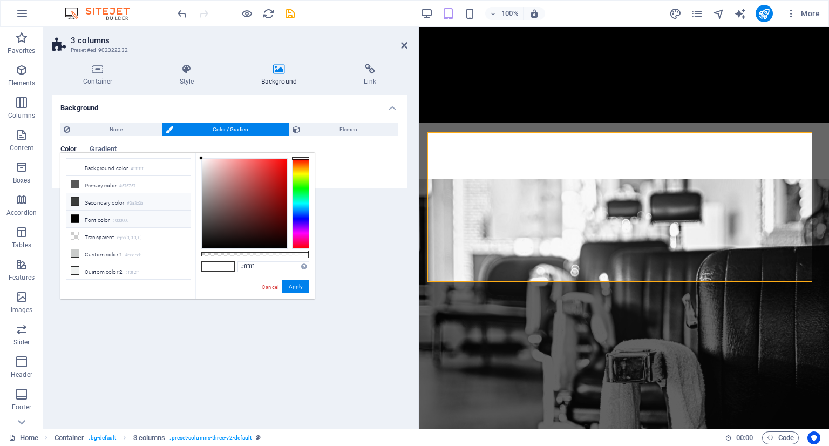
click at [99, 201] on li "Secondary color #3a3c3b" at bounding box center [128, 201] width 124 height 17
type input "#3a3c3b"
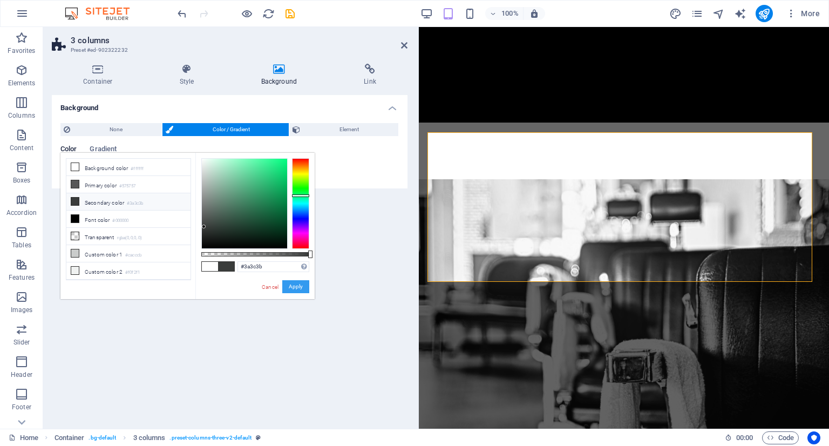
click at [299, 286] on button "Apply" at bounding box center [295, 286] width 27 height 13
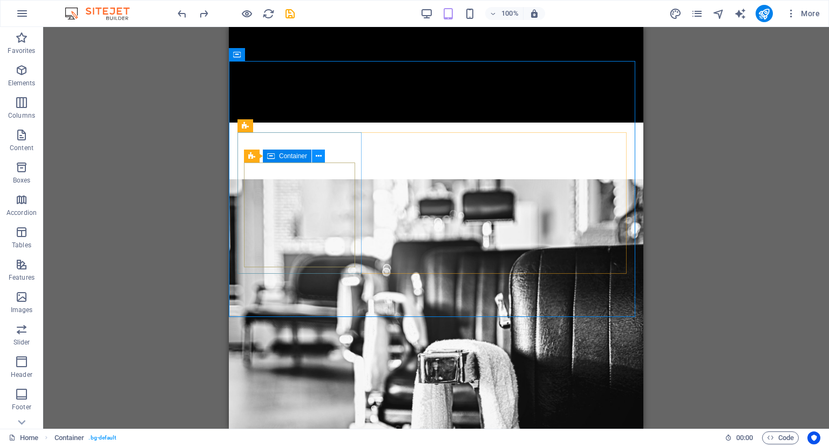
click at [319, 159] on icon at bounding box center [319, 156] width 6 height 11
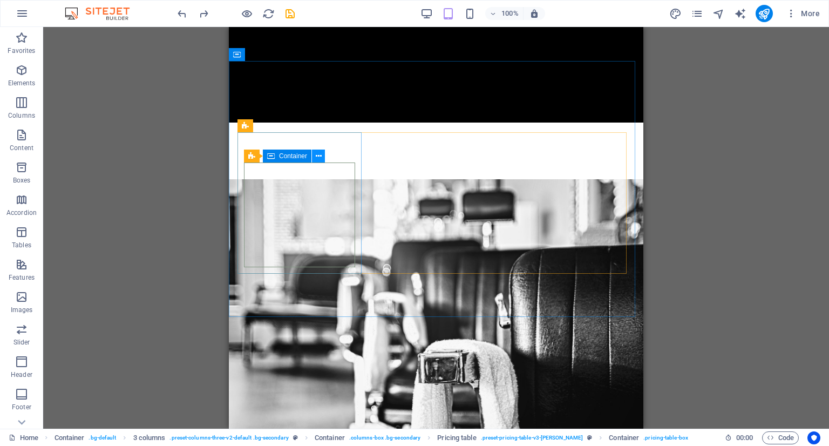
click at [319, 158] on icon at bounding box center [319, 156] width 6 height 11
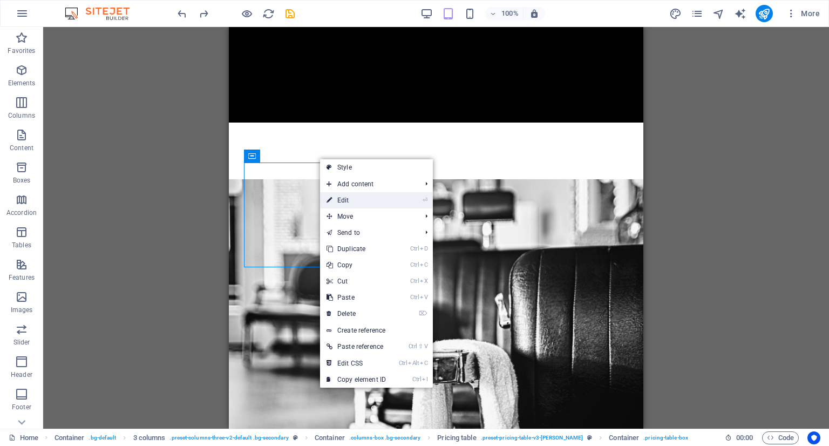
click at [353, 199] on link "⏎ Edit" at bounding box center [356, 200] width 72 height 16
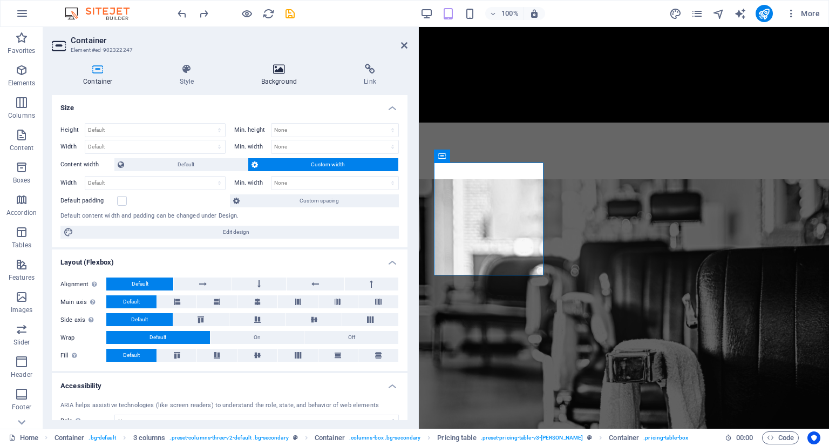
click at [272, 69] on icon at bounding box center [279, 69] width 99 height 11
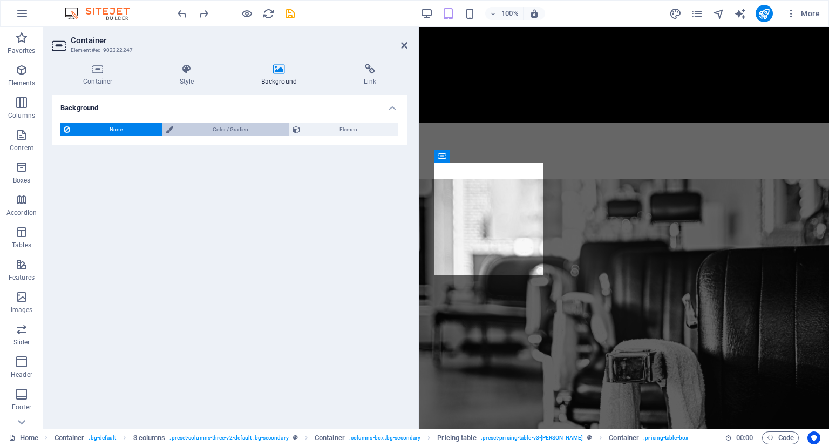
click at [253, 130] on span "Color / Gradient" at bounding box center [232, 129] width 110 height 13
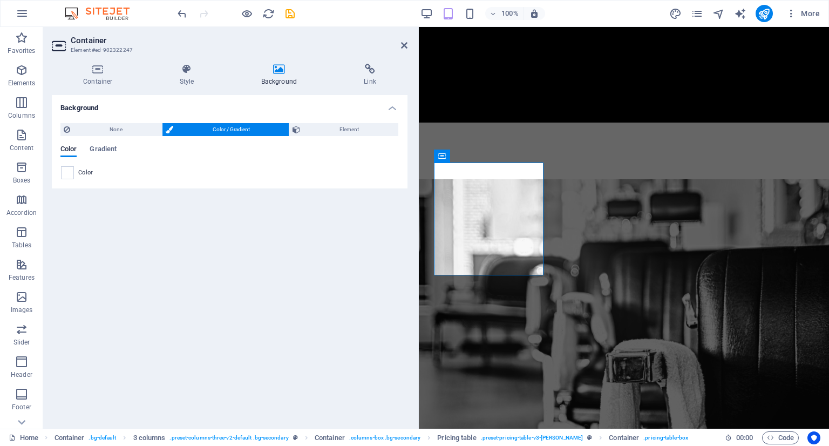
click at [86, 174] on span "Color" at bounding box center [85, 172] width 15 height 9
click at [67, 171] on span at bounding box center [68, 173] width 12 height 12
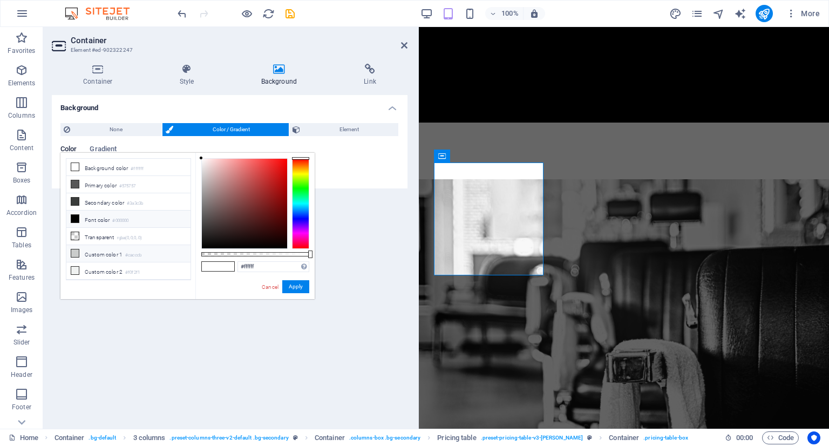
click at [113, 249] on li "Custom color 1 #cacccb" at bounding box center [128, 253] width 124 height 17
type input "#cacccb"
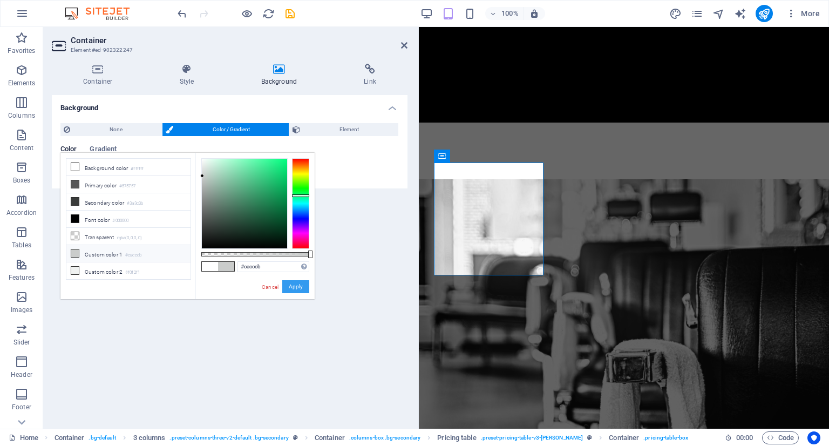
click at [288, 286] on button "Apply" at bounding box center [295, 286] width 27 height 13
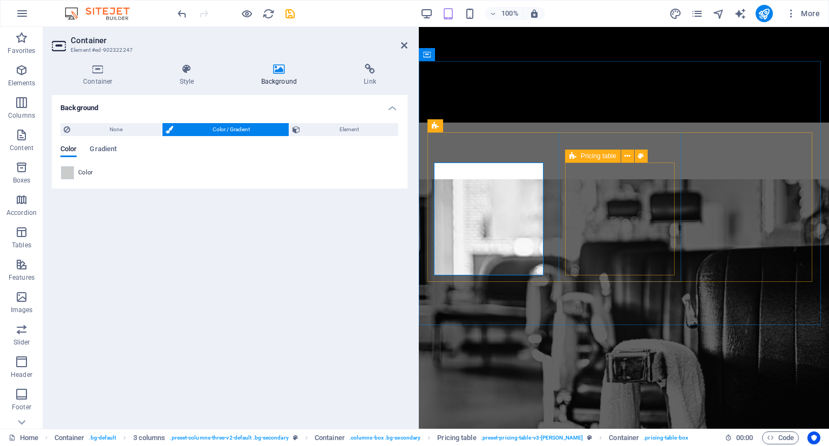
click at [570, 162] on icon at bounding box center [572, 156] width 7 height 13
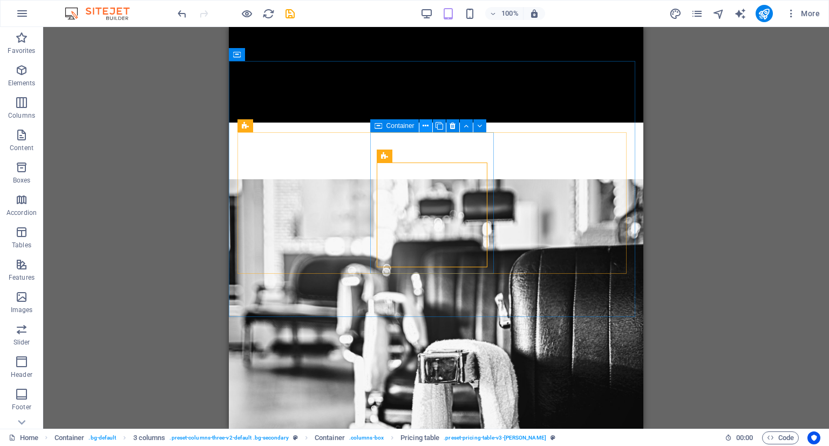
click at [426, 124] on icon at bounding box center [426, 125] width 6 height 11
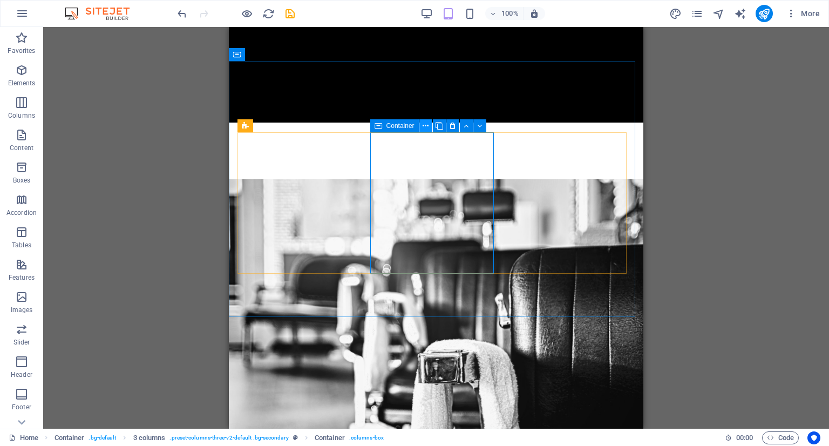
click at [430, 127] on button at bounding box center [425, 125] width 13 height 13
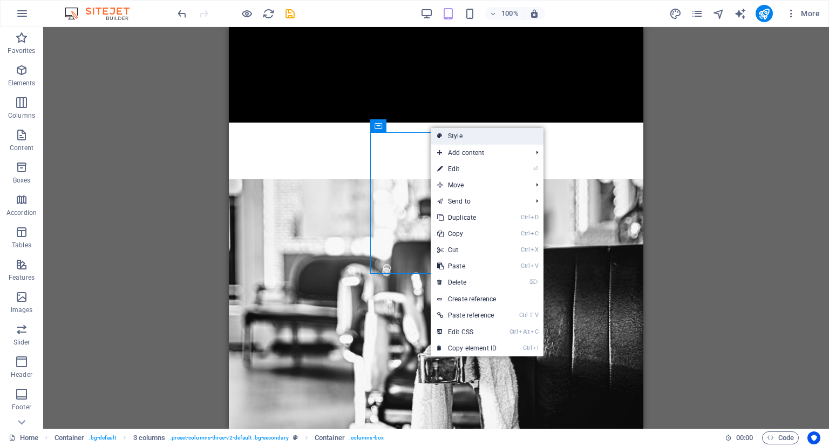
click at [482, 135] on link "Style" at bounding box center [487, 136] width 113 height 16
select select "rem"
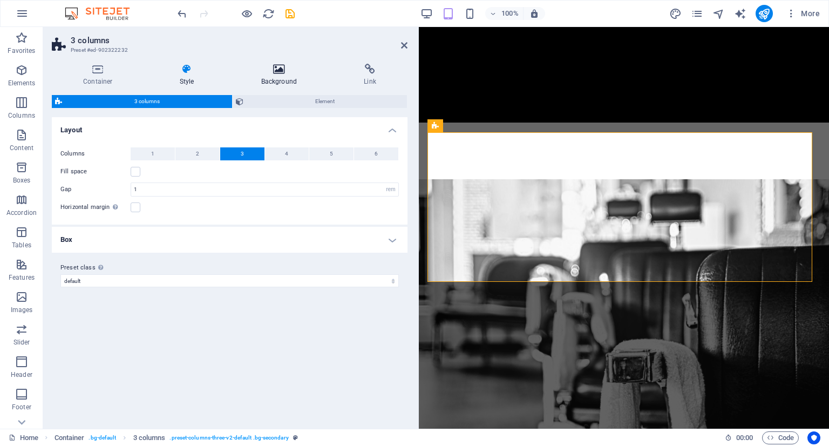
click at [274, 67] on icon at bounding box center [279, 69] width 99 height 11
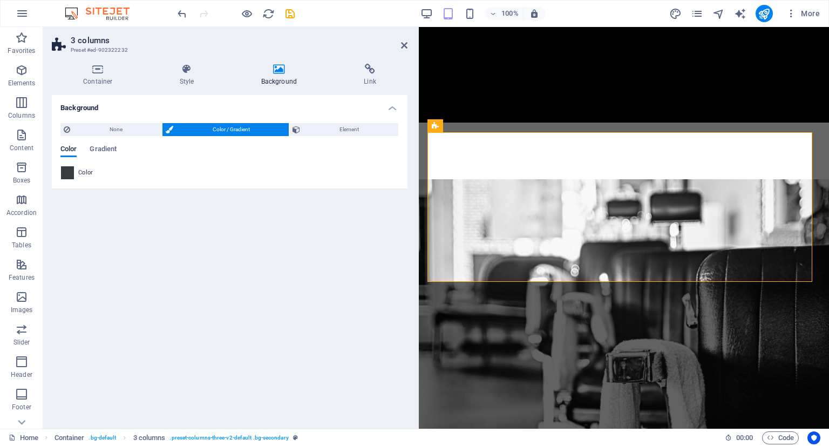
click at [67, 173] on span at bounding box center [68, 173] width 12 height 12
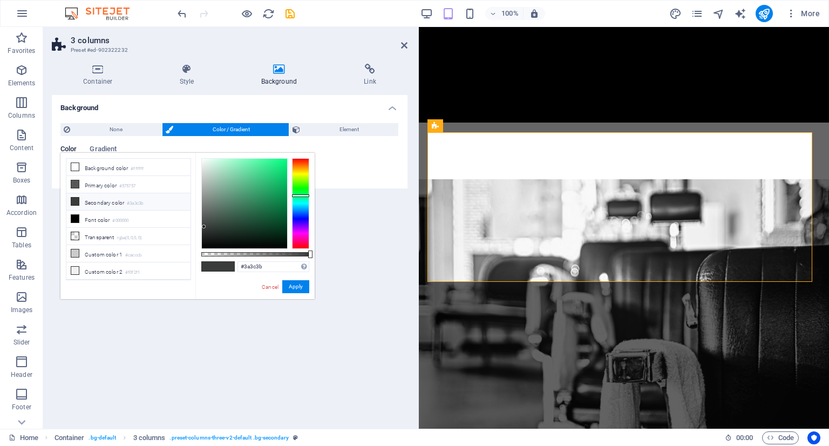
click at [73, 199] on icon at bounding box center [75, 202] width 8 height 8
click at [74, 249] on icon at bounding box center [75, 253] width 8 height 8
click at [77, 199] on icon at bounding box center [75, 202] width 8 height 8
click at [69, 176] on li "Primary color #575757" at bounding box center [128, 184] width 124 height 17
type input "#575757"
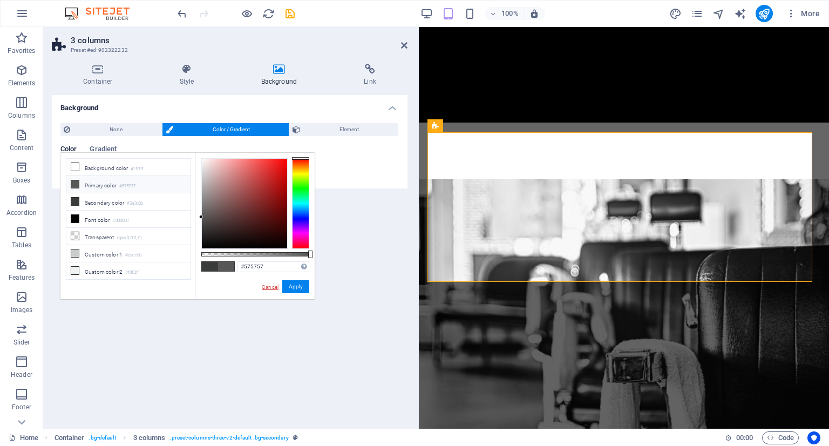
click at [268, 287] on link "Cancel" at bounding box center [270, 287] width 19 height 8
